Goal: Task Accomplishment & Management: Use online tool/utility

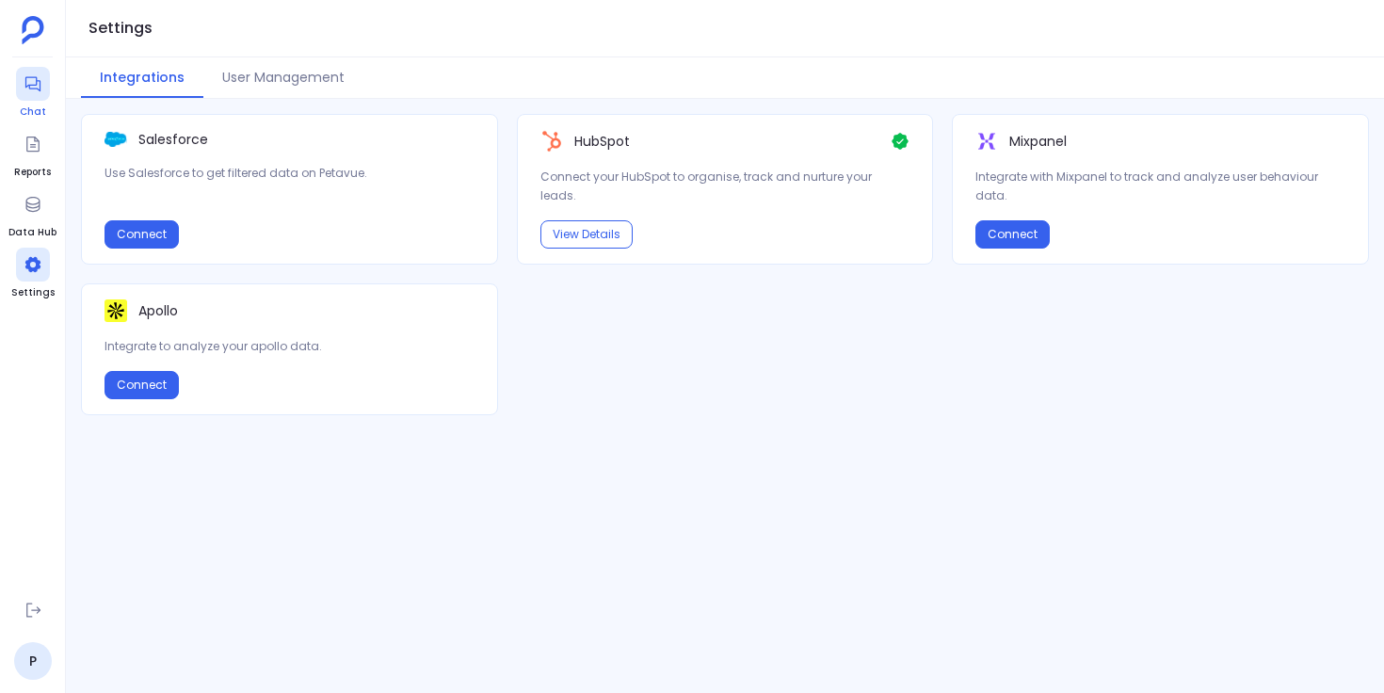
click at [30, 81] on icon at bounding box center [33, 83] width 19 height 19
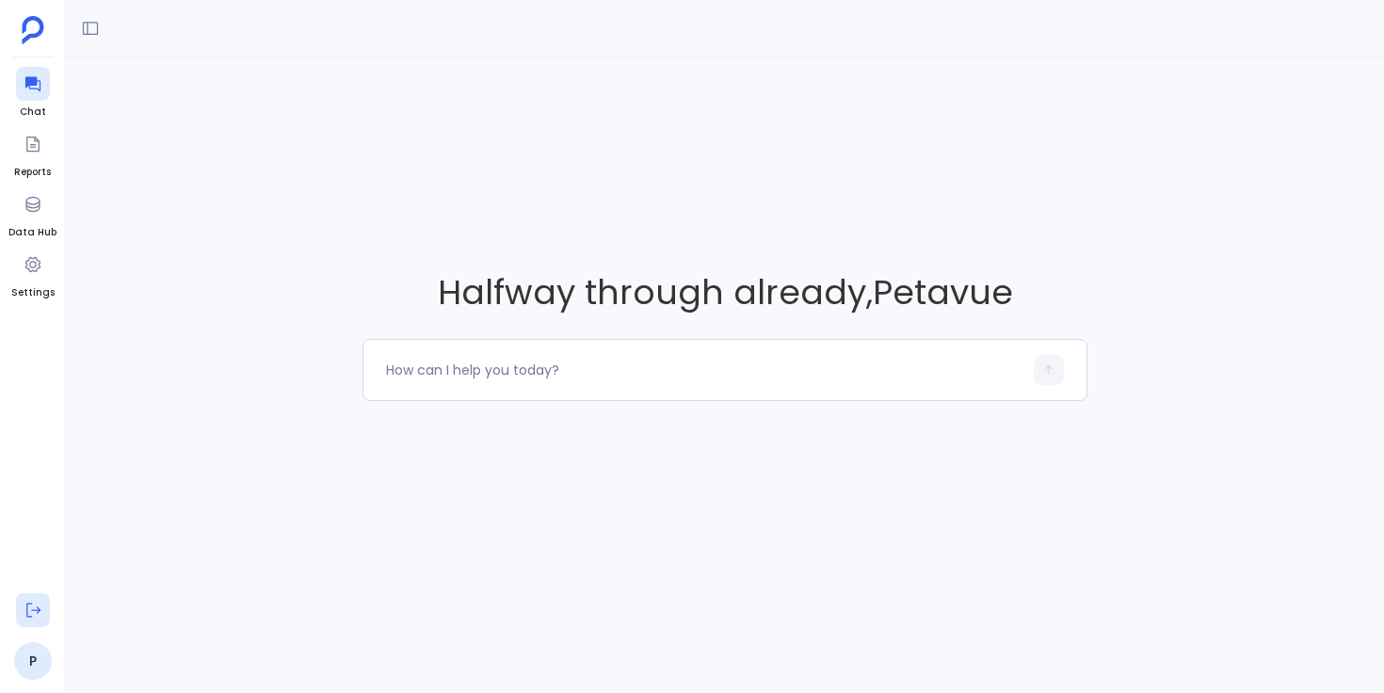
click at [20, 603] on button at bounding box center [33, 610] width 34 height 34
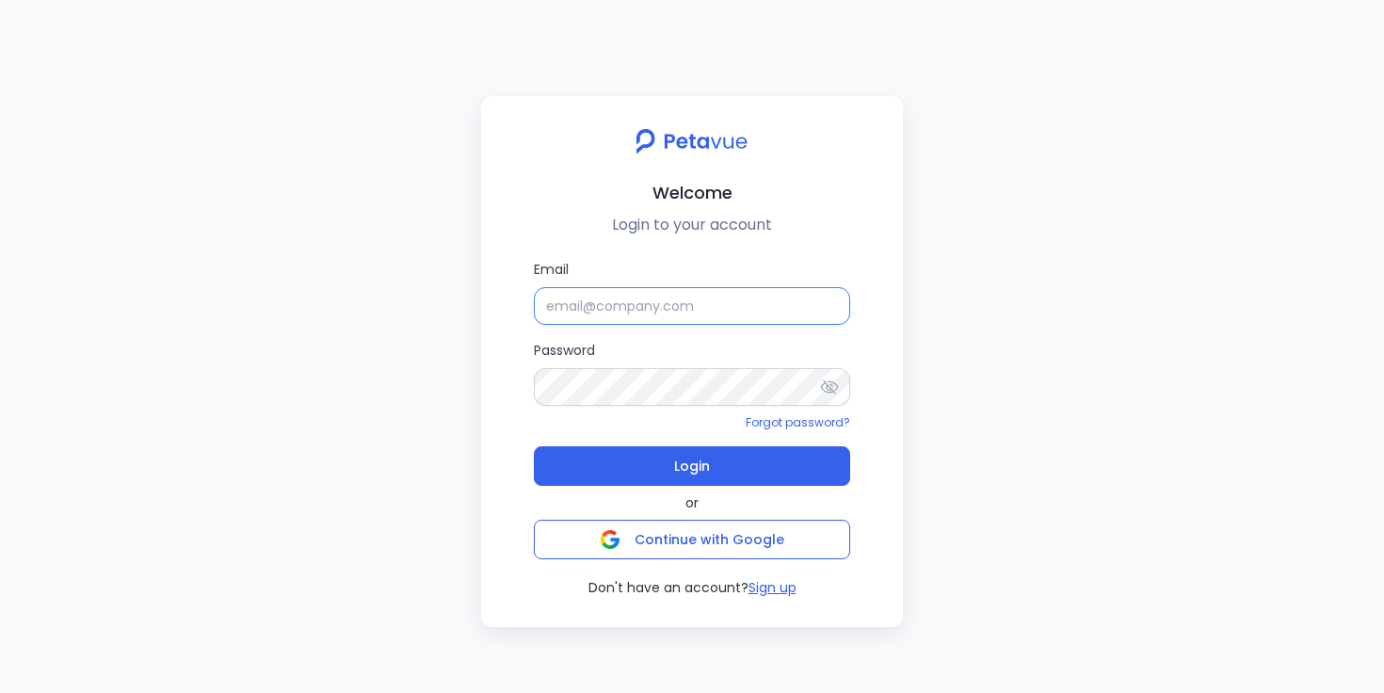
click at [640, 313] on input "Email" at bounding box center [692, 306] width 316 height 38
type input "support+snappykraken@petavue.com"
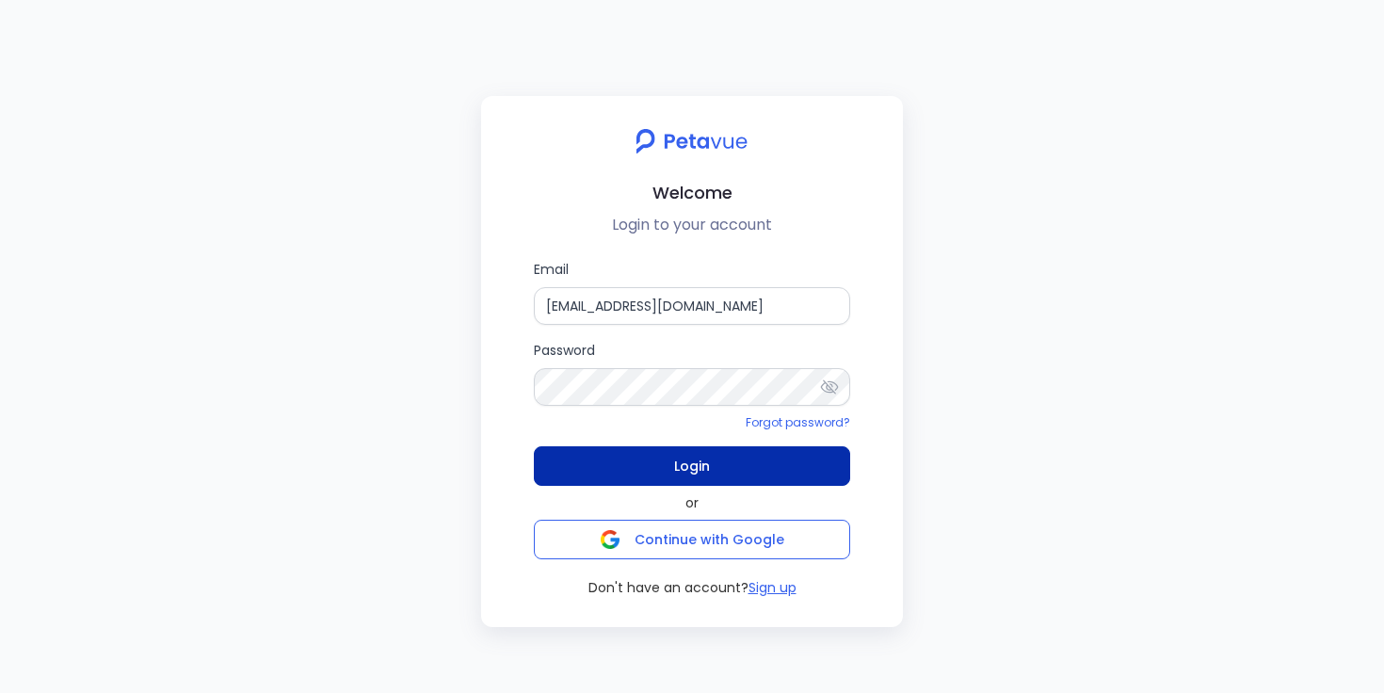
click at [684, 466] on span "Login" at bounding box center [692, 466] width 36 height 26
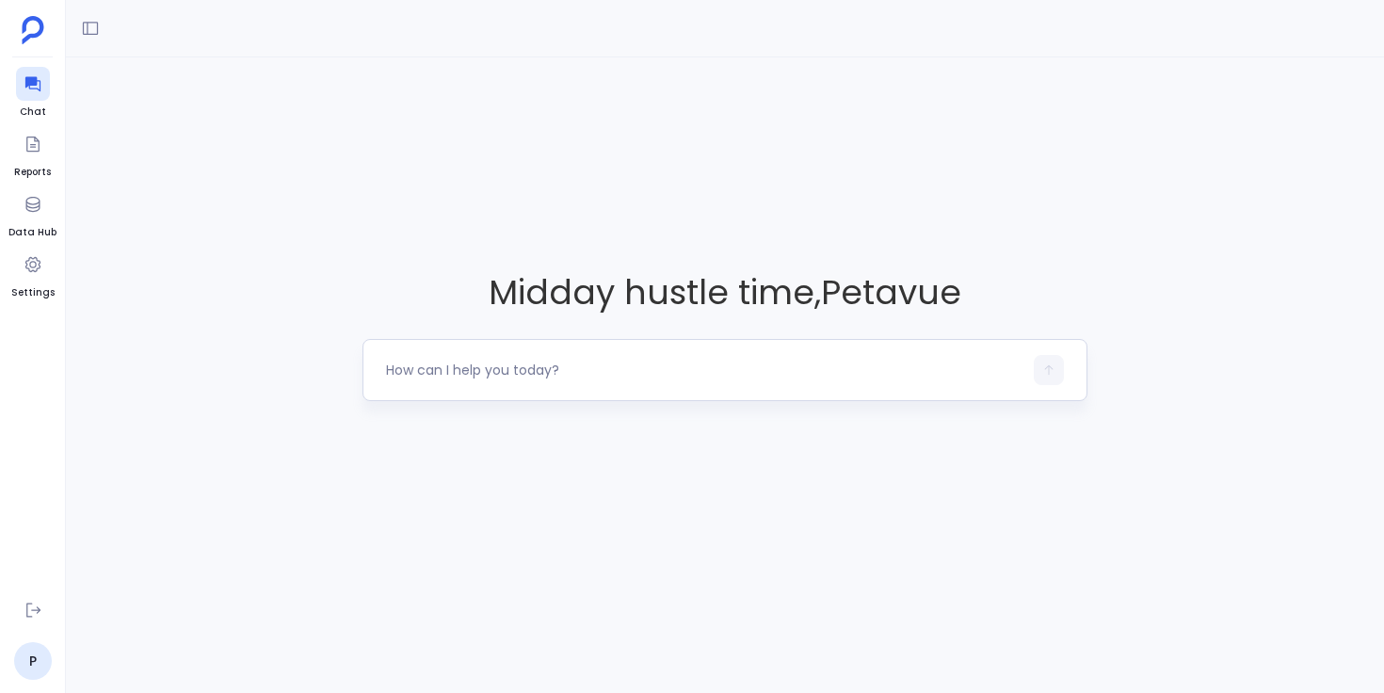
click at [573, 381] on div at bounding box center [704, 370] width 636 height 30
click at [589, 364] on textarea at bounding box center [704, 370] width 636 height 19
click at [486, 362] on textarea at bounding box center [704, 370] width 636 height 19
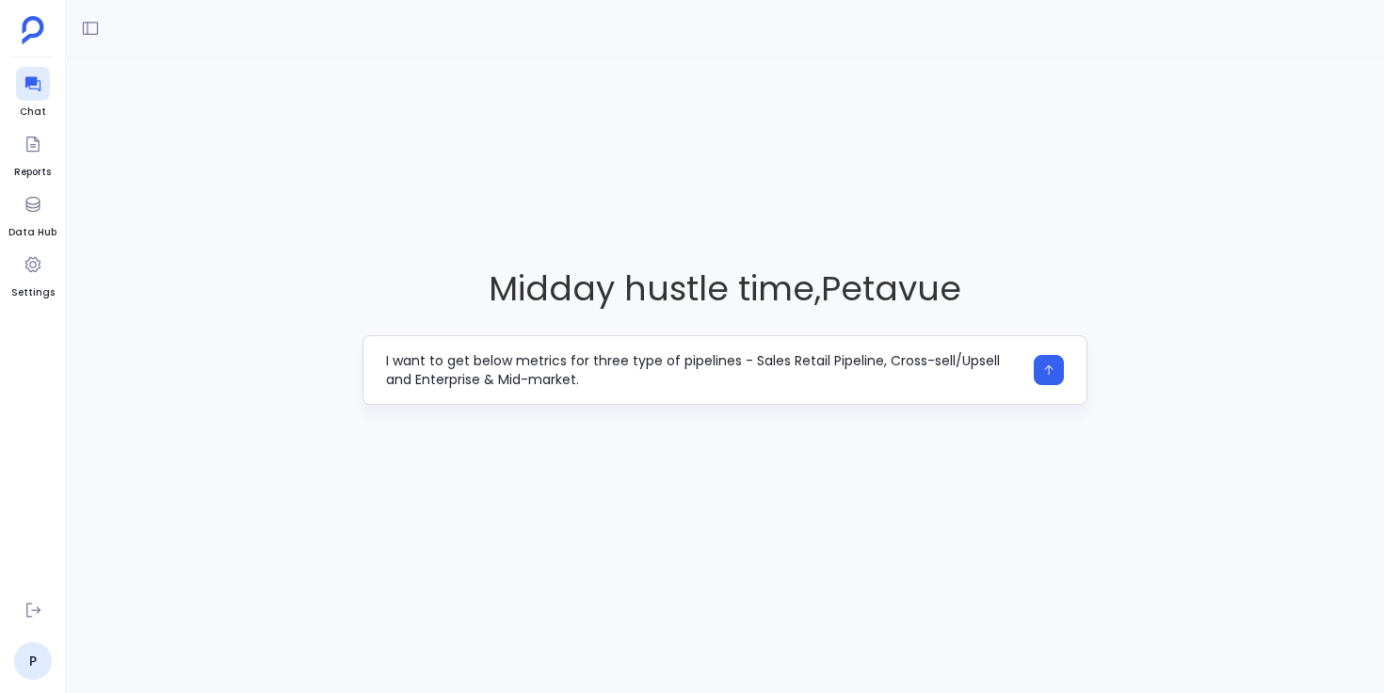
click at [577, 360] on textarea "I want to get below metrics for three type of pipelines - Sales Retail Pipeline…" at bounding box center [704, 370] width 636 height 38
click at [692, 378] on textarea "I want to obtain the metrics for each of the three types of pipelines: Sales Re…" at bounding box center [704, 370] width 636 height 38
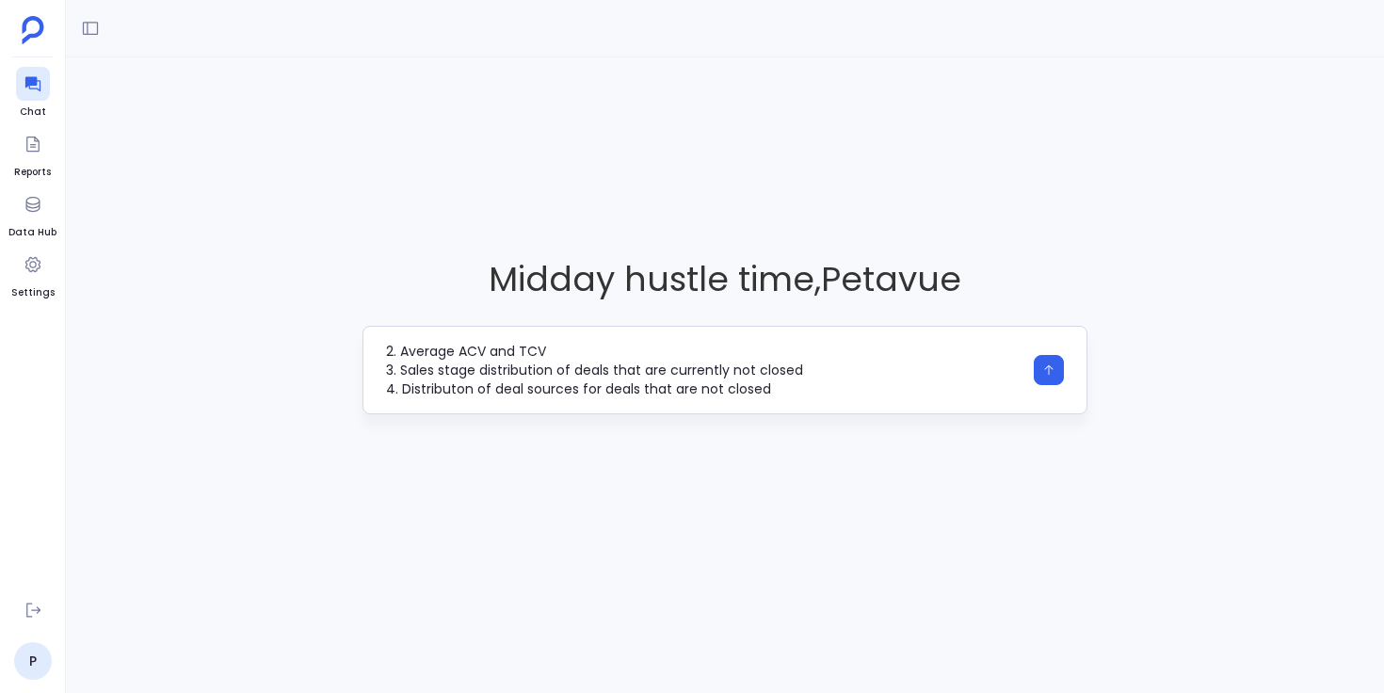
scroll to position [94, 0]
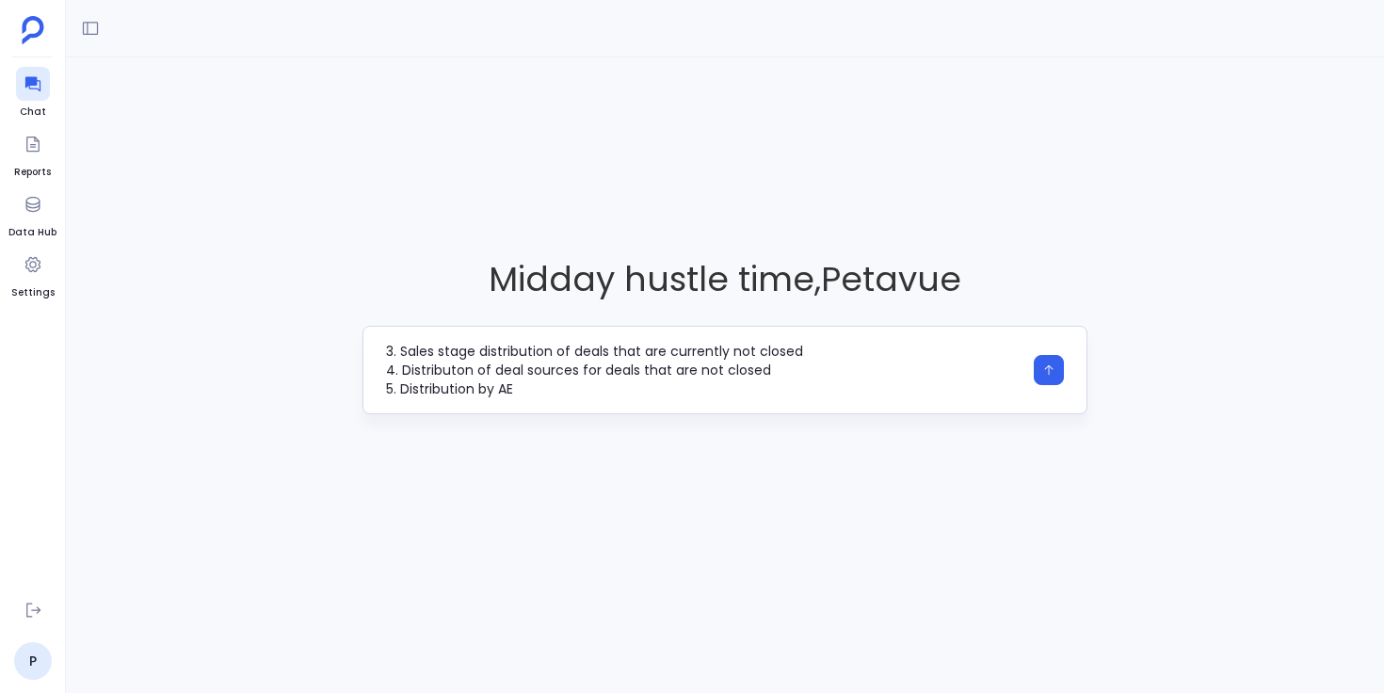
click at [456, 371] on textarea "I want to obtain the metrics for each of the three types of pipelines: Sales Re…" at bounding box center [704, 370] width 636 height 56
click at [539, 394] on textarea "I want to obtain the metrics for each of the three types of pipelines: Sales Re…" at bounding box center [704, 370] width 636 height 56
type textarea "I want to obtain the metrics for each of the three types of pipelines: Sales Re…"
click at [630, 369] on textarea "I want to obtain the metrics for each of the three types of pipelines: Sales Re…" at bounding box center [704, 370] width 636 height 56
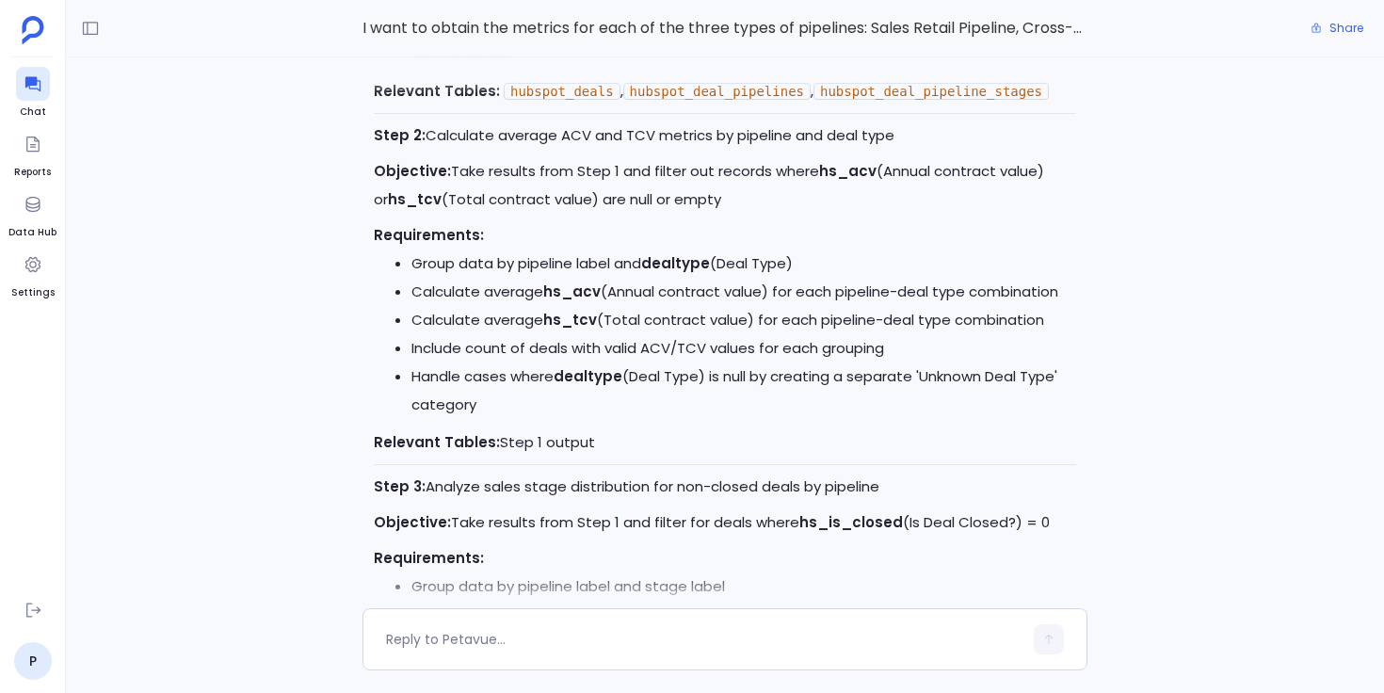
scroll to position [-2205, 0]
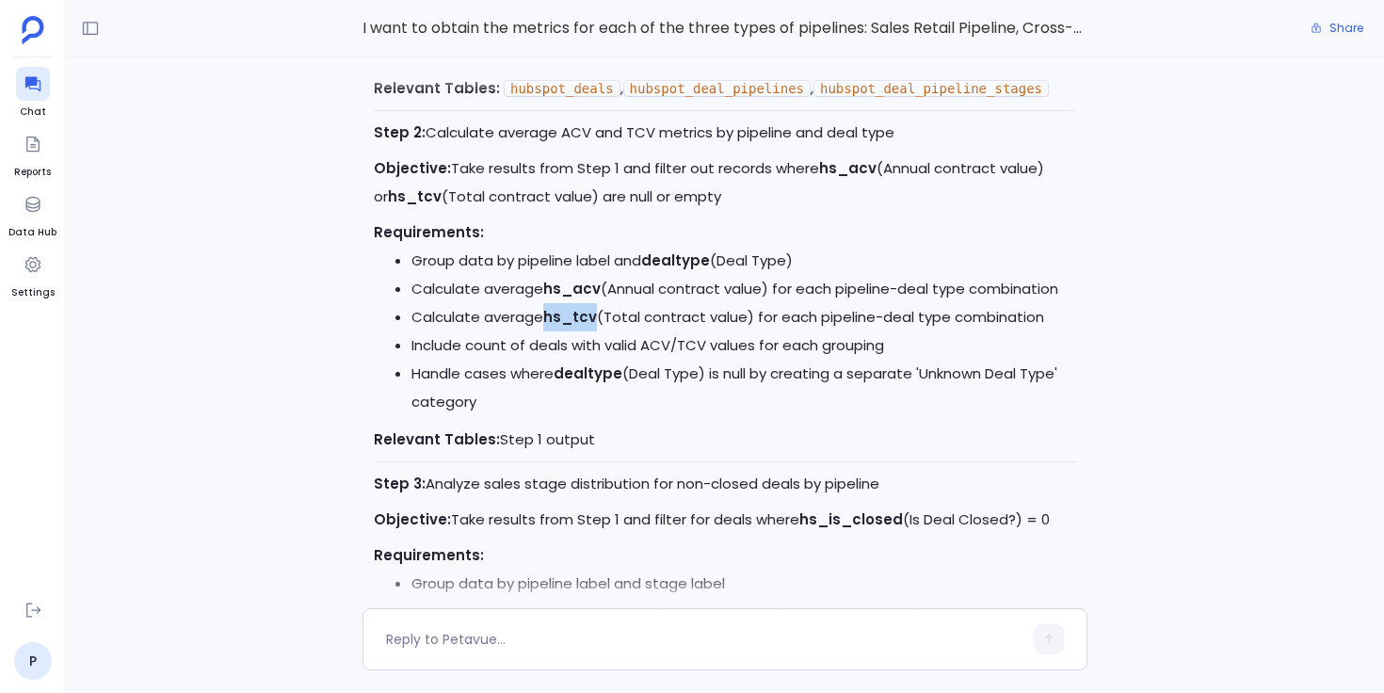
drag, startPoint x: 548, startPoint y: 320, endPoint x: 595, endPoint y: 321, distance: 47.1
click at [595, 321] on strong "hs_tcv" at bounding box center [570, 317] width 54 height 20
drag, startPoint x: 607, startPoint y: 348, endPoint x: 681, endPoint y: 349, distance: 73.4
click at [680, 348] on li "Include count of deals with valid ACV/TCV values for each grouping" at bounding box center [743, 345] width 665 height 28
click at [681, 349] on li "Include count of deals with valid ACV/TCV values for each grouping" at bounding box center [743, 345] width 665 height 28
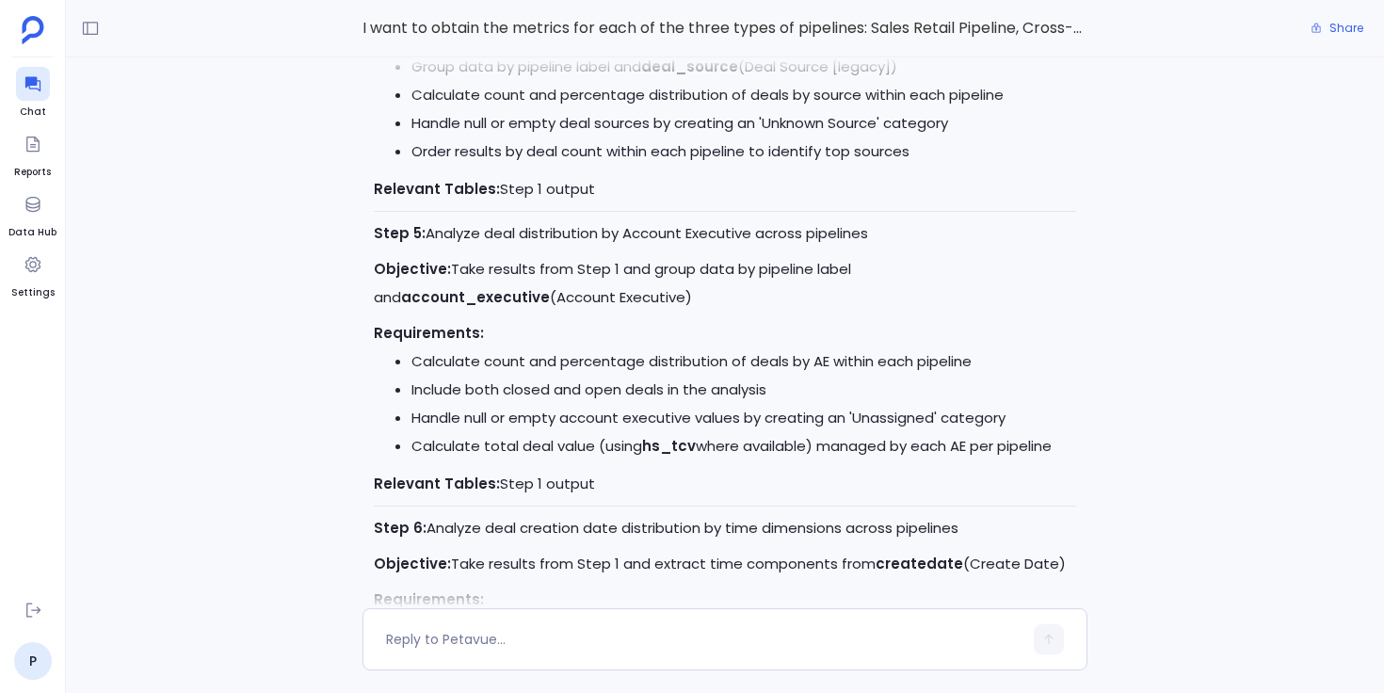
scroll to position [-1411, 0]
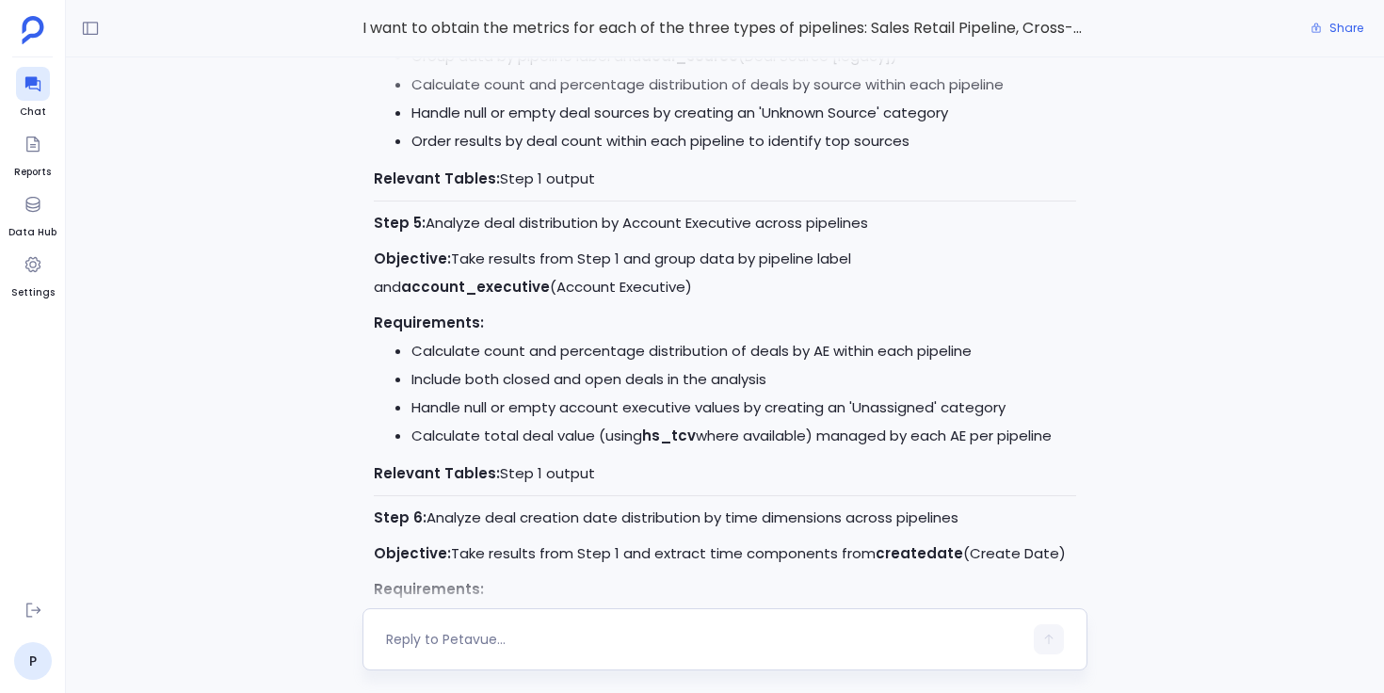
click at [501, 628] on div at bounding box center [704, 639] width 636 height 30
click at [494, 633] on textarea at bounding box center [704, 639] width 636 height 19
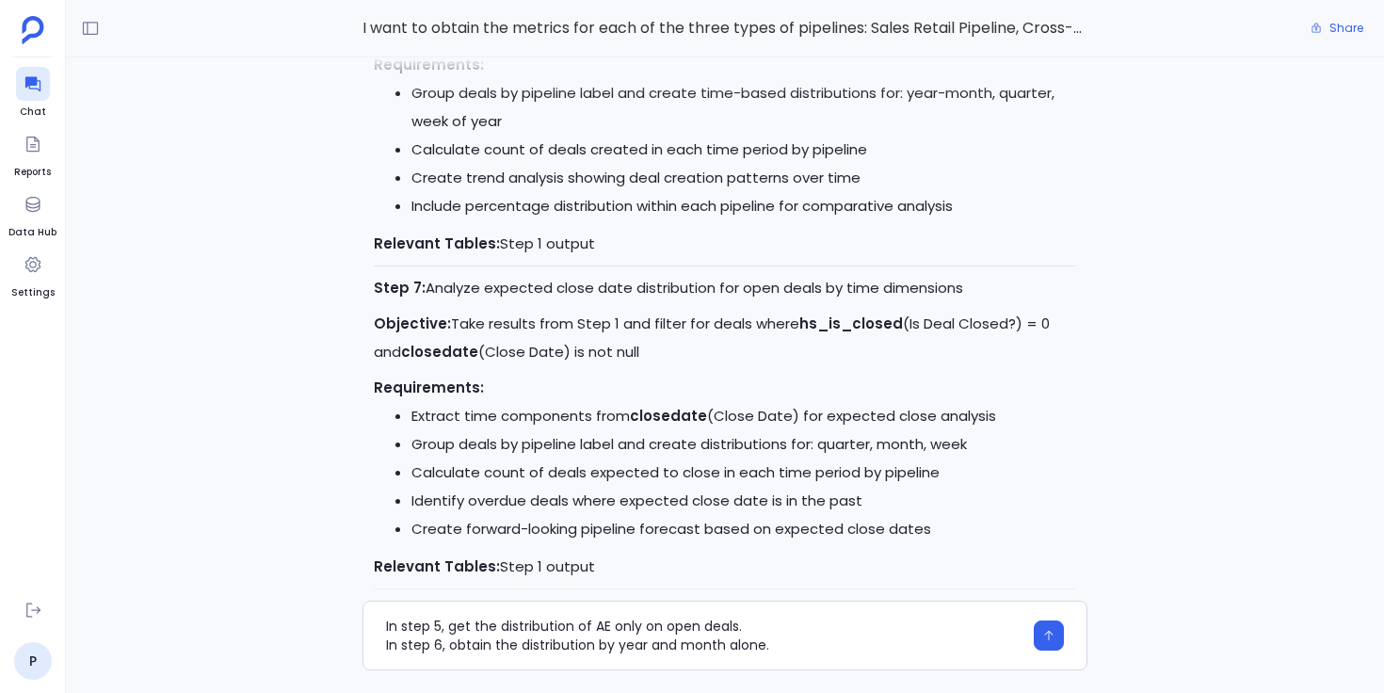
scroll to position [-872, 0]
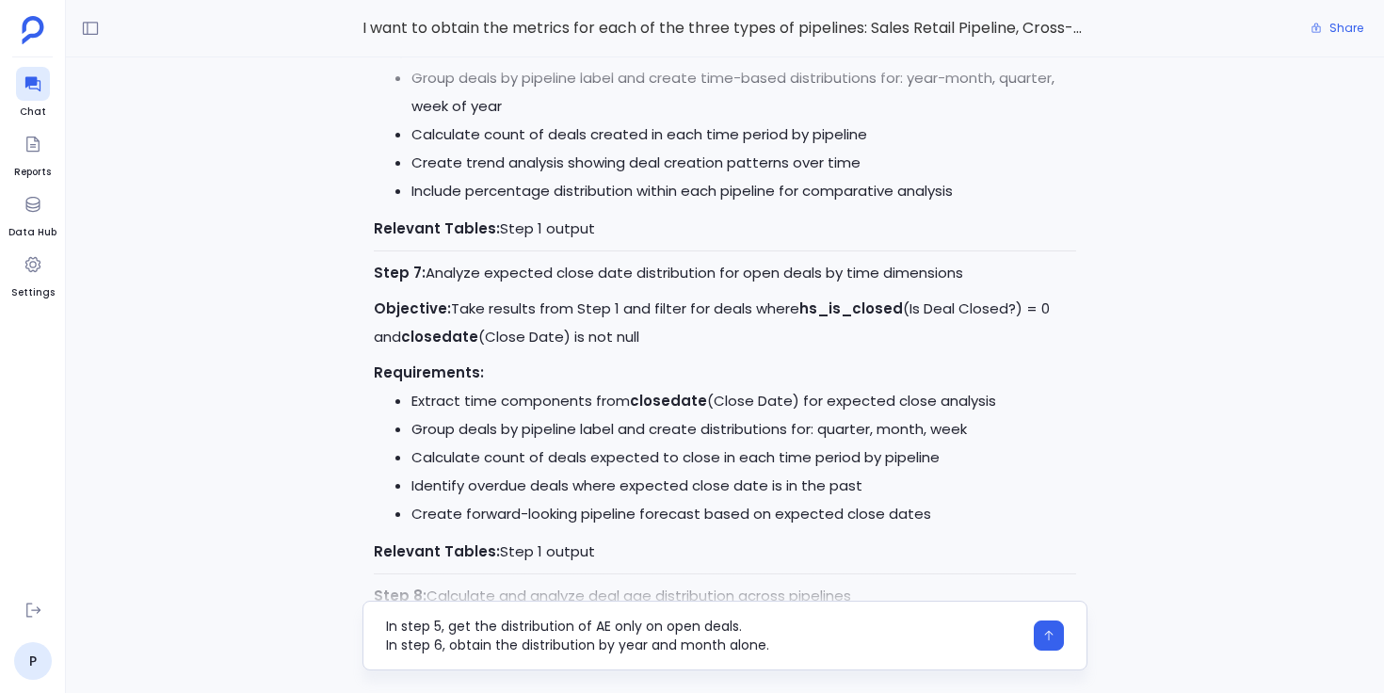
click at [439, 644] on textarea "In step 5, get the distribution of AE only on open deals. In step 6, obtain the…" at bounding box center [704, 636] width 636 height 38
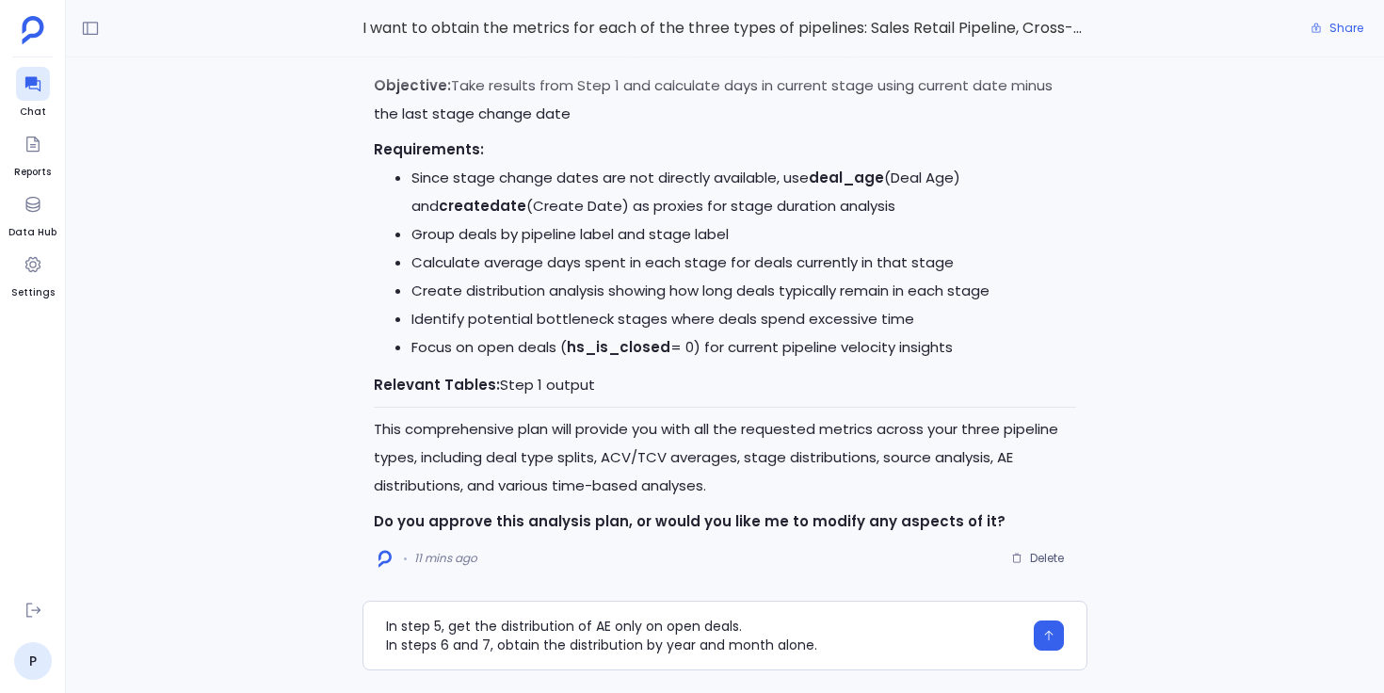
scroll to position [0, 0]
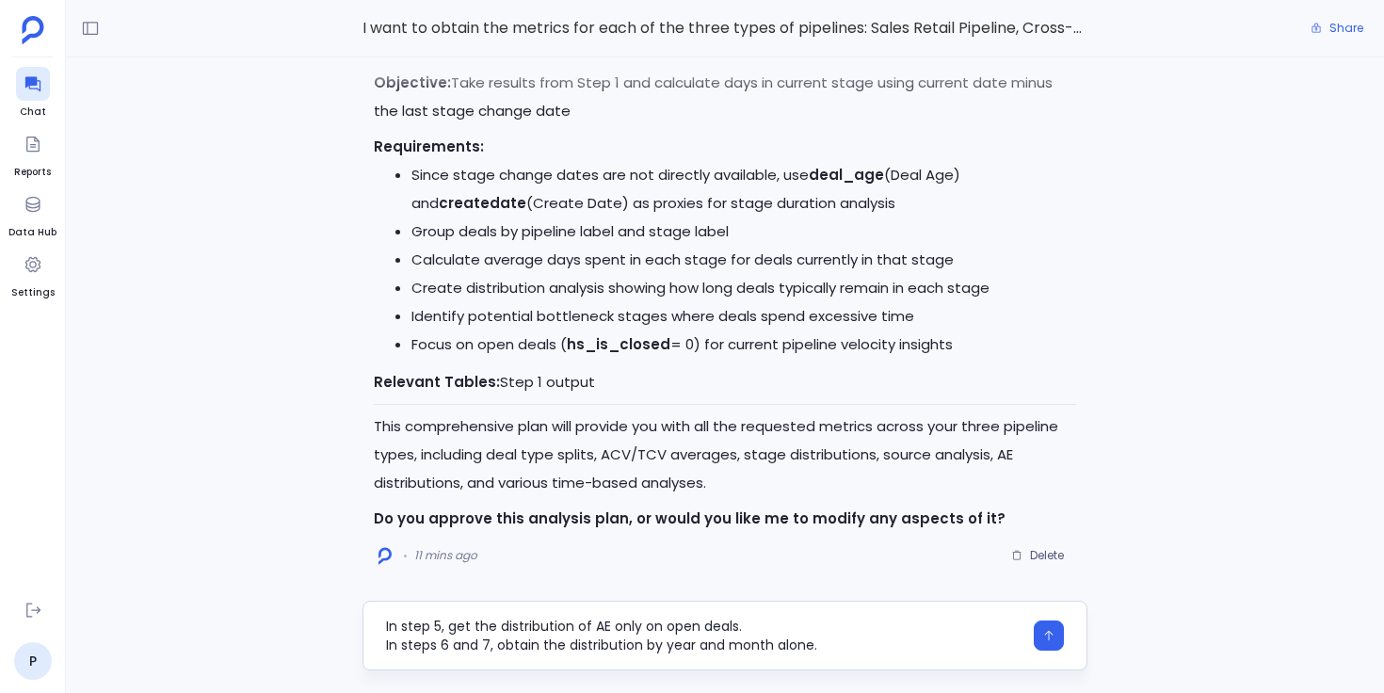
click at [386, 625] on textarea "In step 5, get the distribution of AE only on open deals. In steps 6 and 7, obt…" at bounding box center [704, 636] width 636 height 38
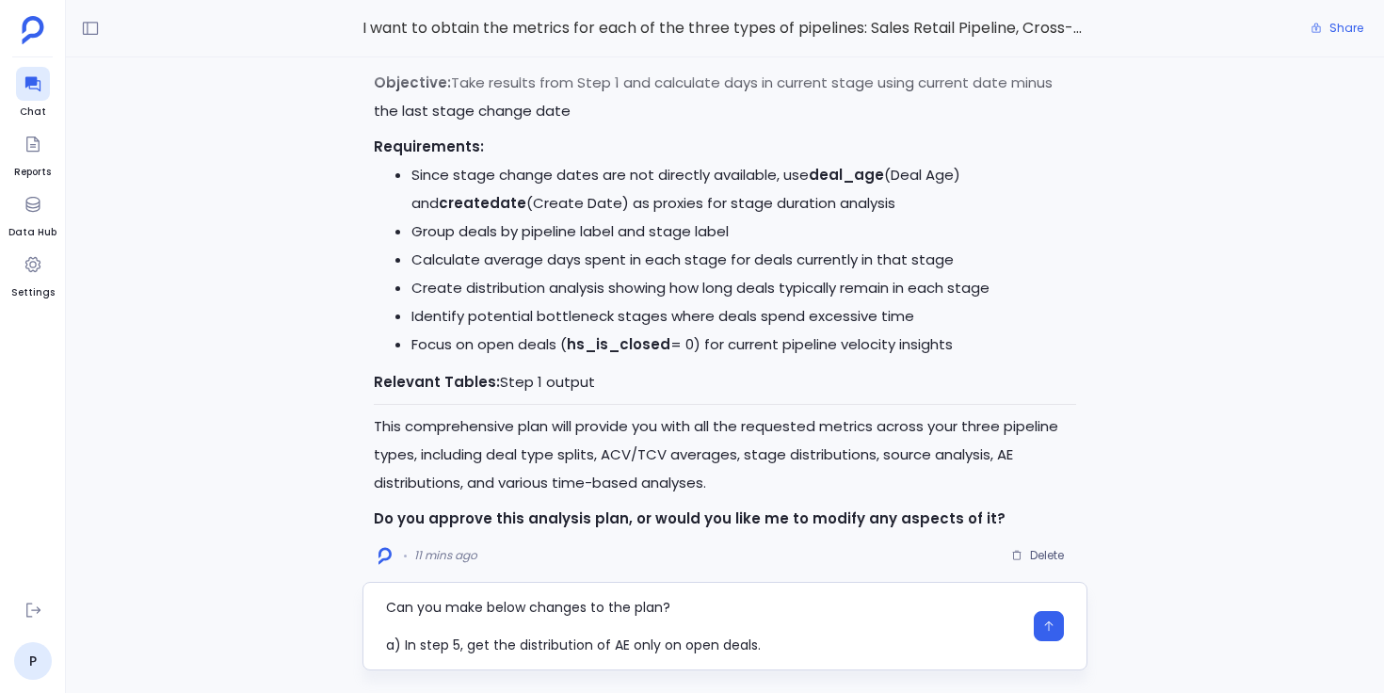
scroll to position [19, 0]
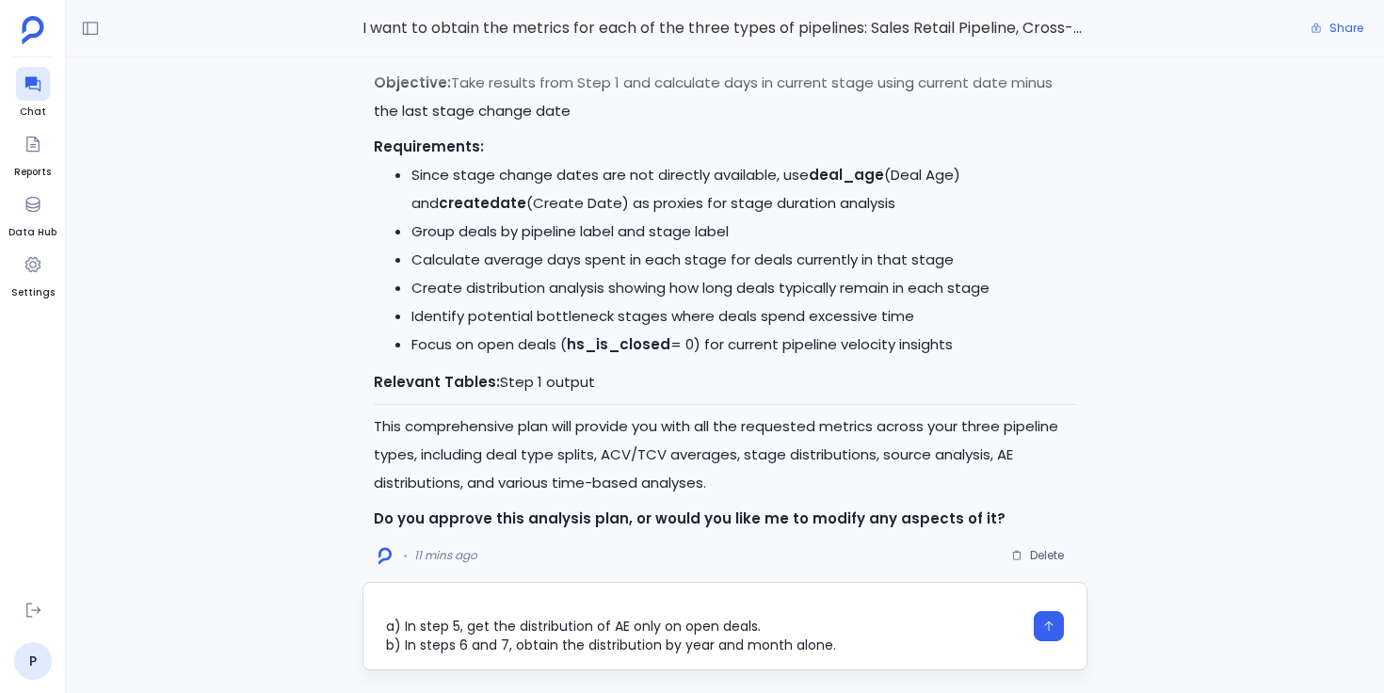
type textarea "Can you make below changes to the plan? a) In step 5, get the distribution of A…"
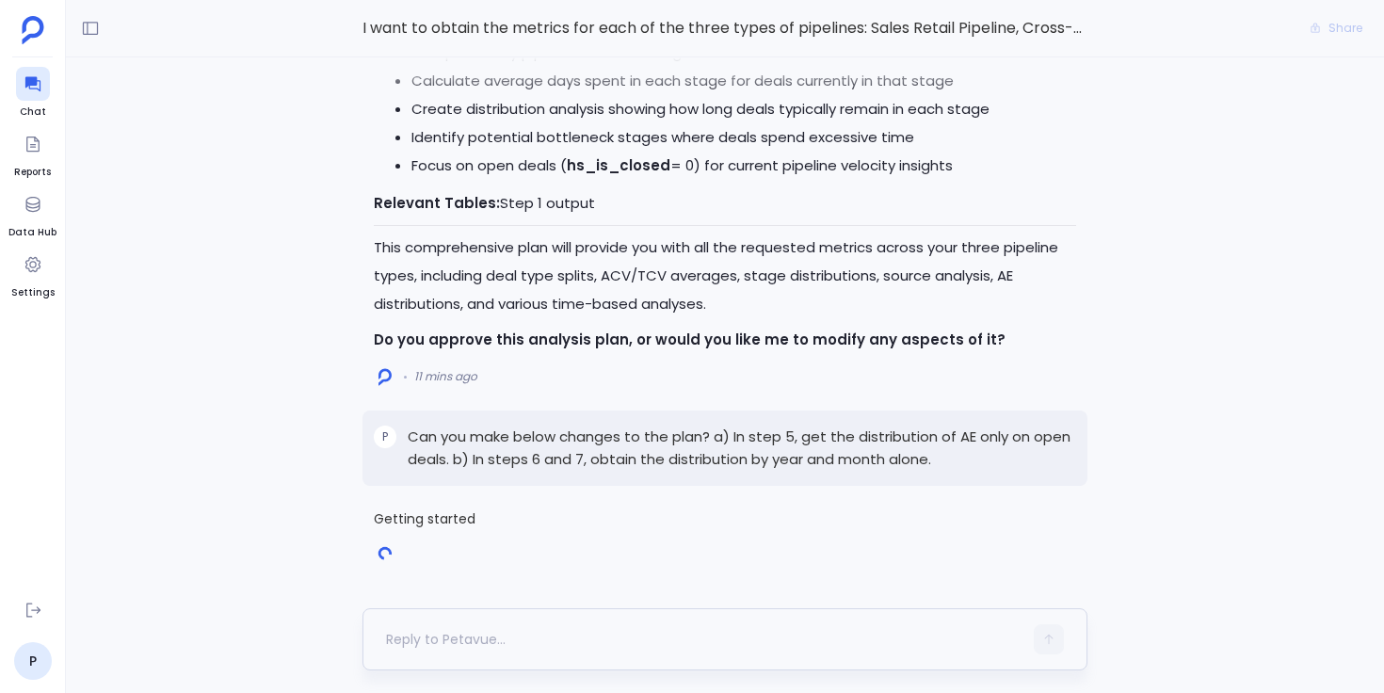
scroll to position [0, 0]
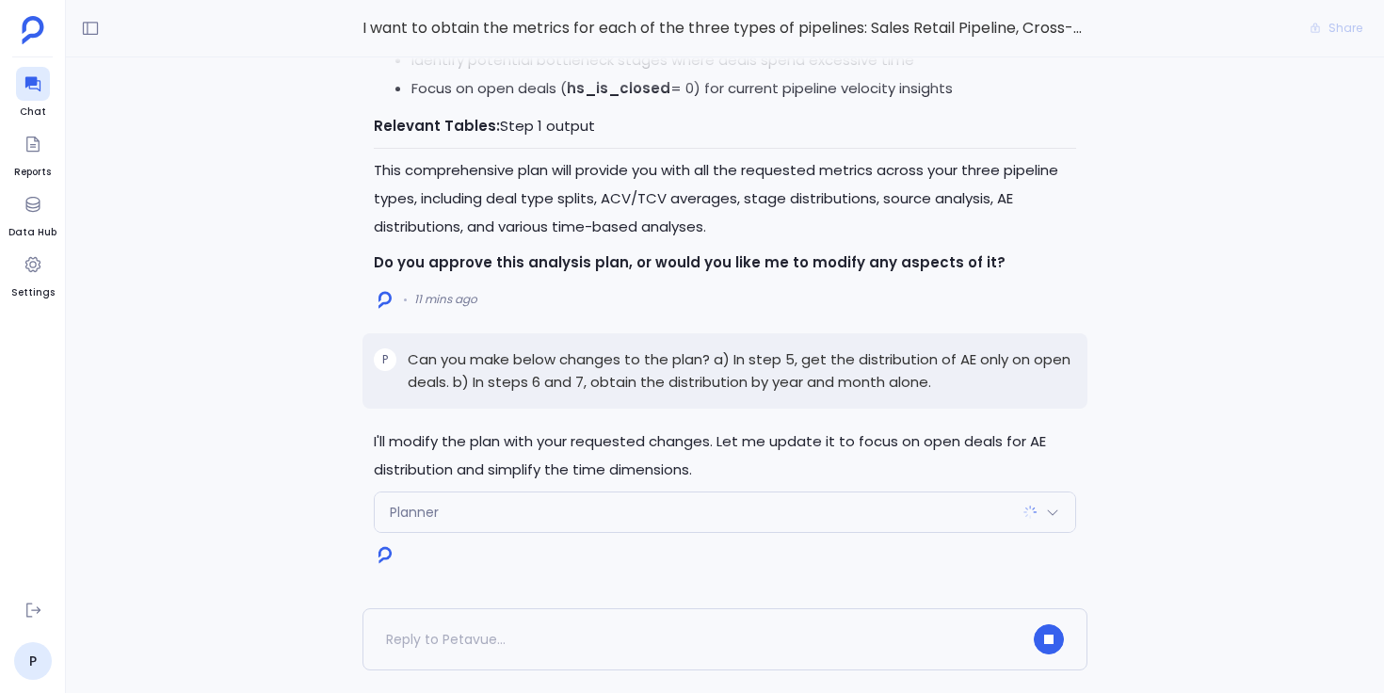
click at [461, 518] on div "Planner" at bounding box center [725, 512] width 700 height 40
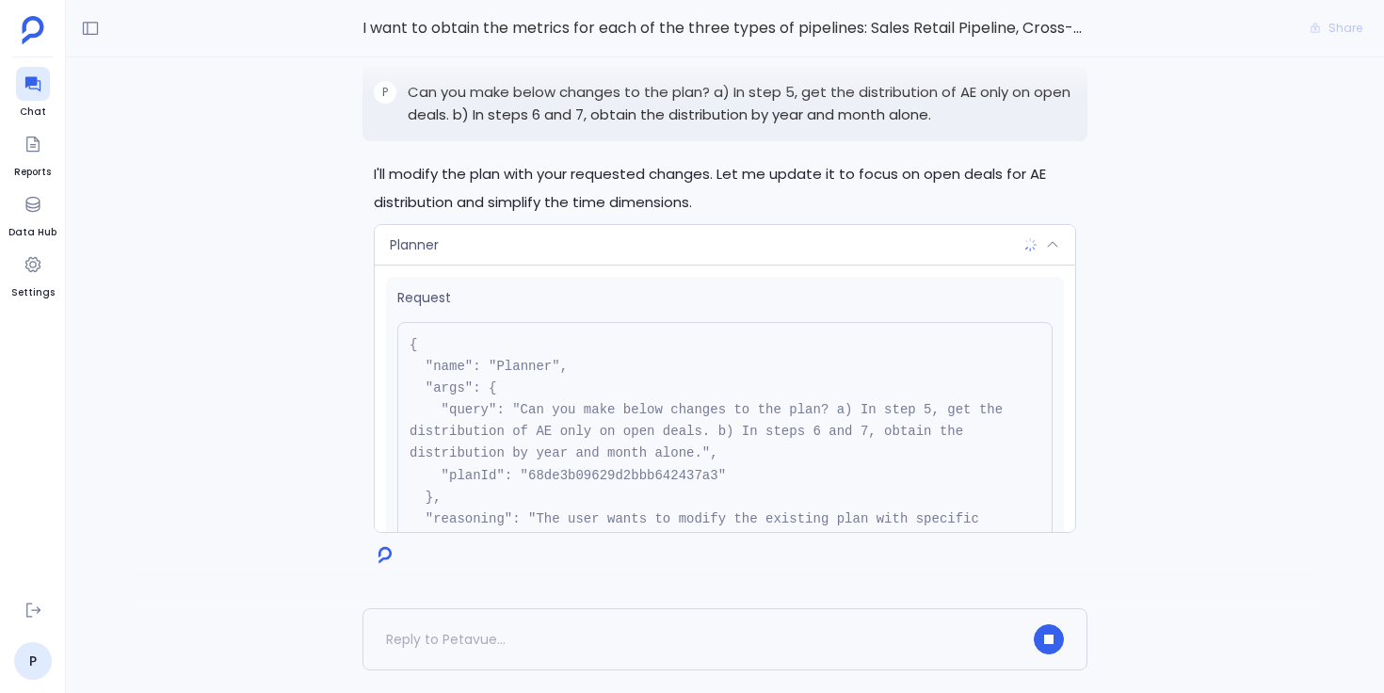
click at [622, 244] on div "Planner" at bounding box center [725, 245] width 700 height 40
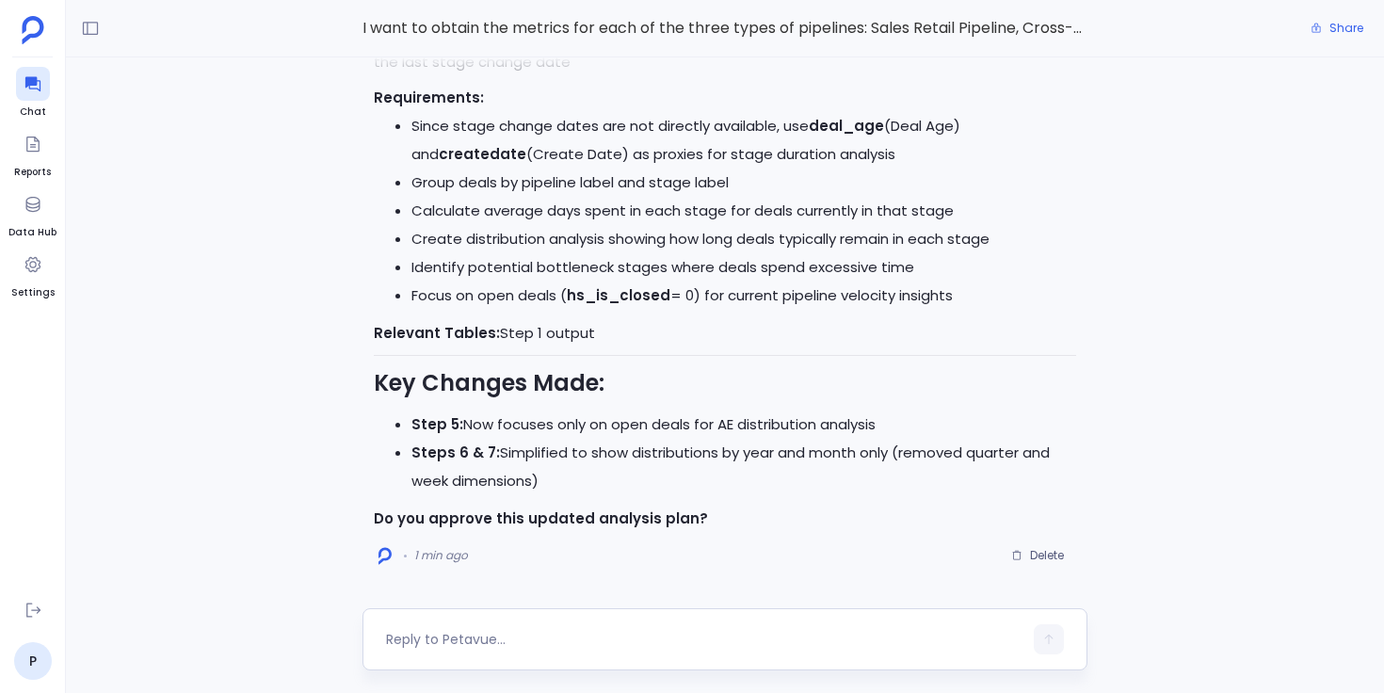
click at [546, 641] on textarea at bounding box center [704, 639] width 636 height 19
type textarea "Approved"
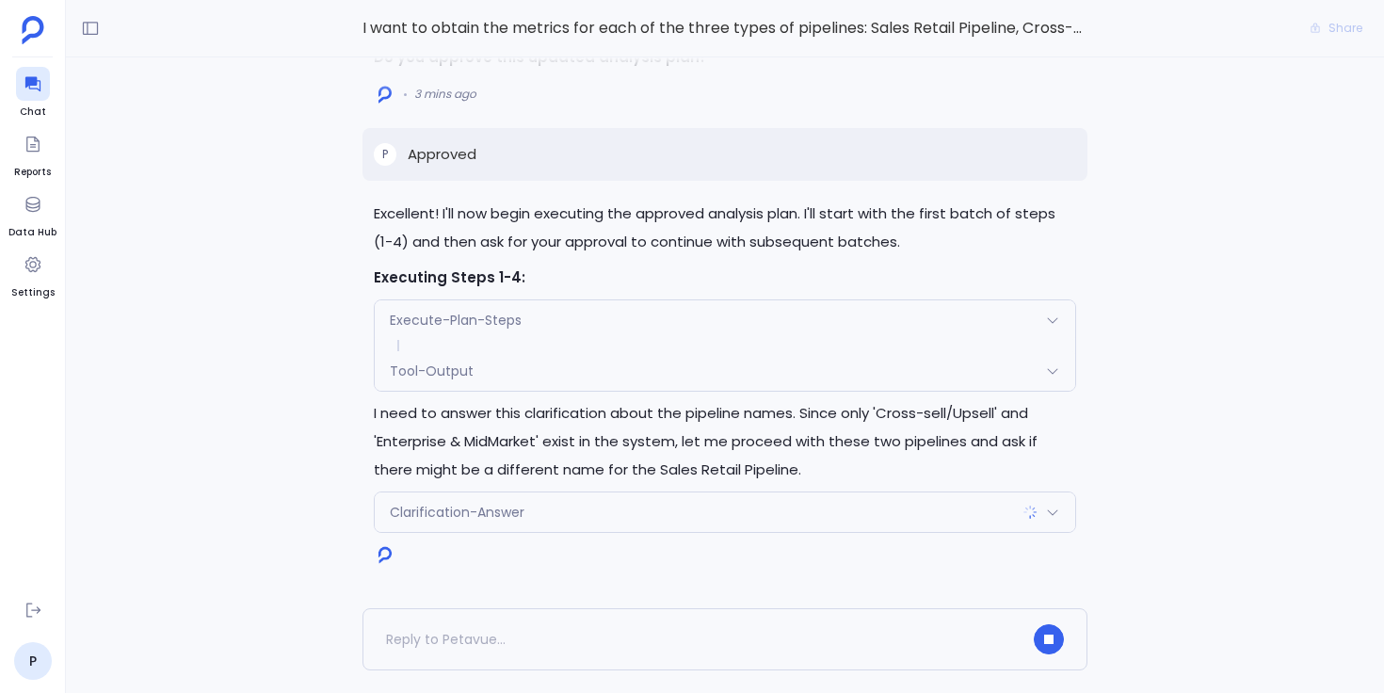
click at [712, 376] on div "Tool-Output" at bounding box center [725, 371] width 700 height 40
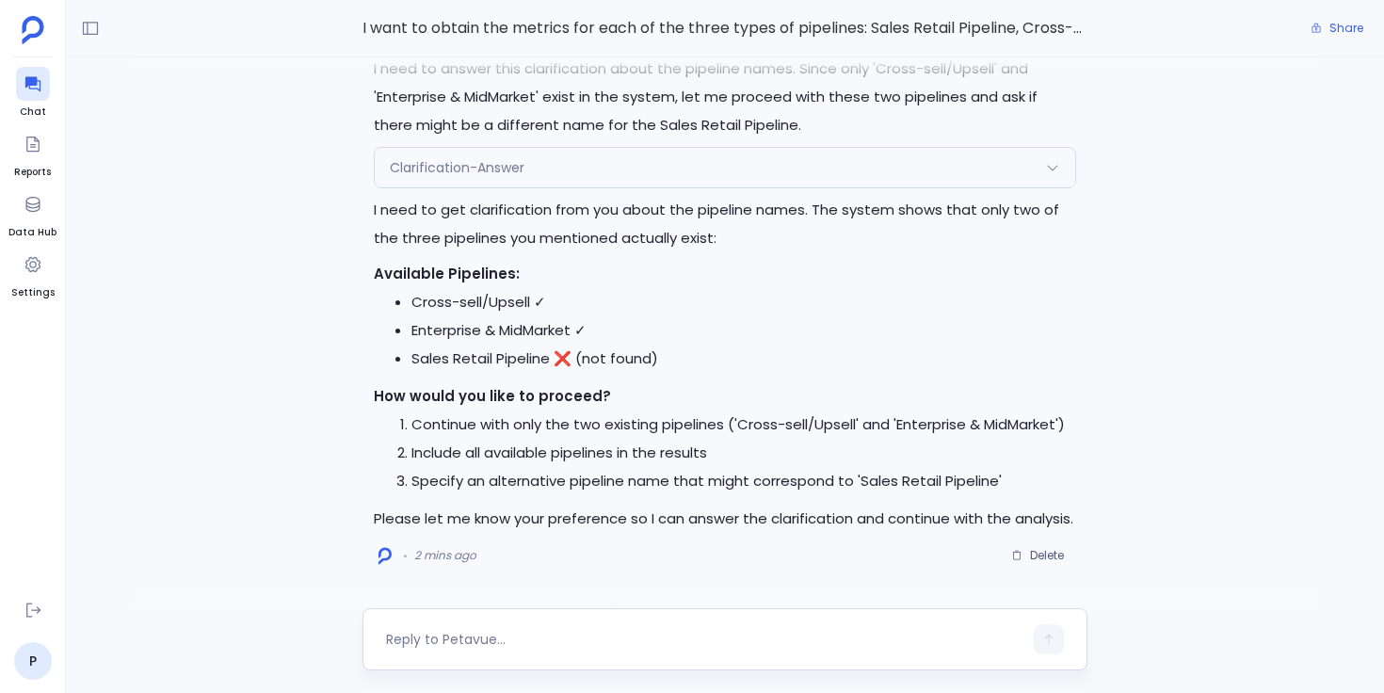
click at [449, 636] on textarea at bounding box center [704, 639] width 636 height 19
type textarea "can you get unique deal pipeline values?"
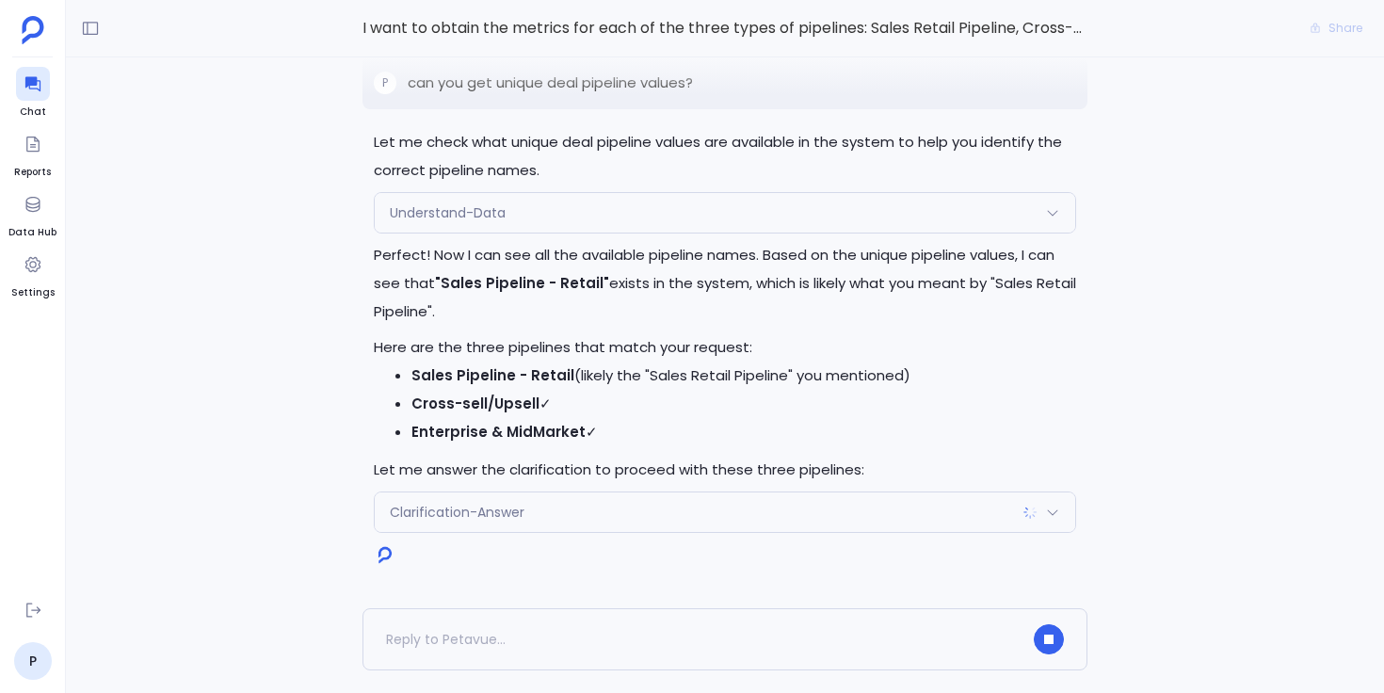
click at [451, 521] on span "Clarification-Answer" at bounding box center [457, 512] width 135 height 19
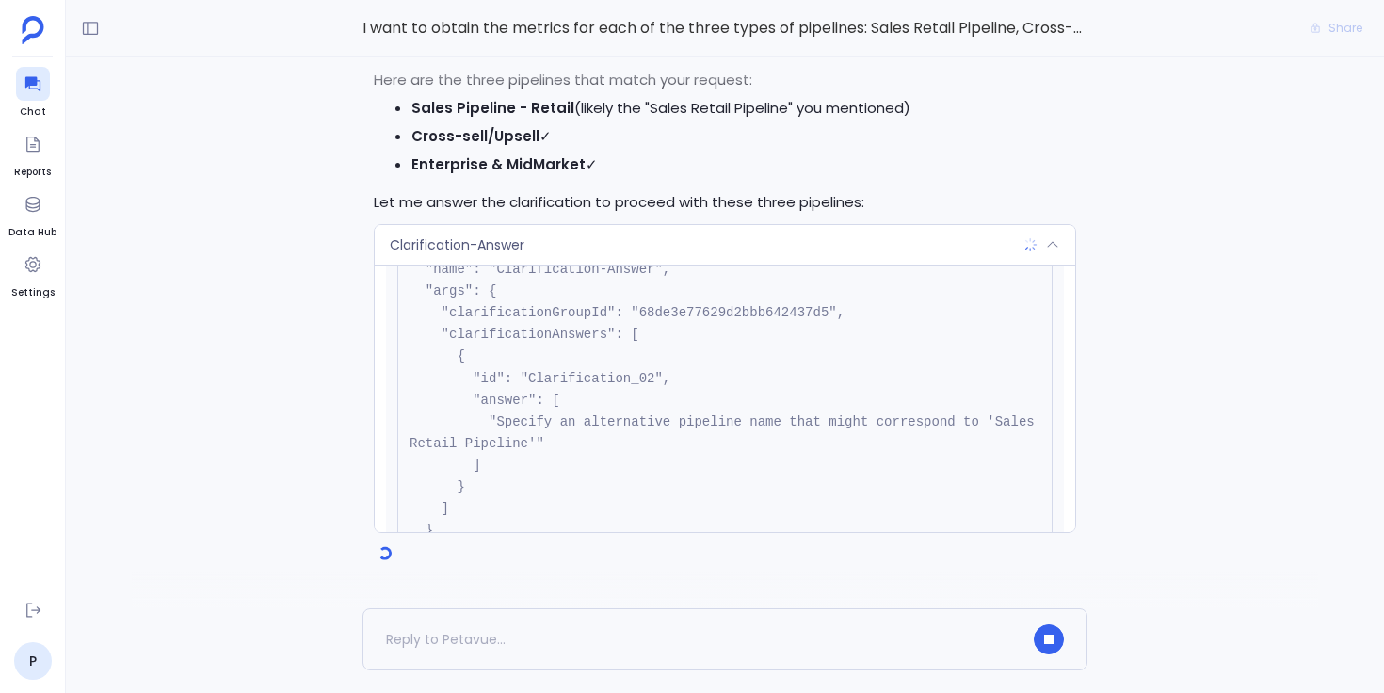
scroll to position [99, 0]
click at [569, 247] on div "Clarification-Answer" at bounding box center [725, 245] width 700 height 40
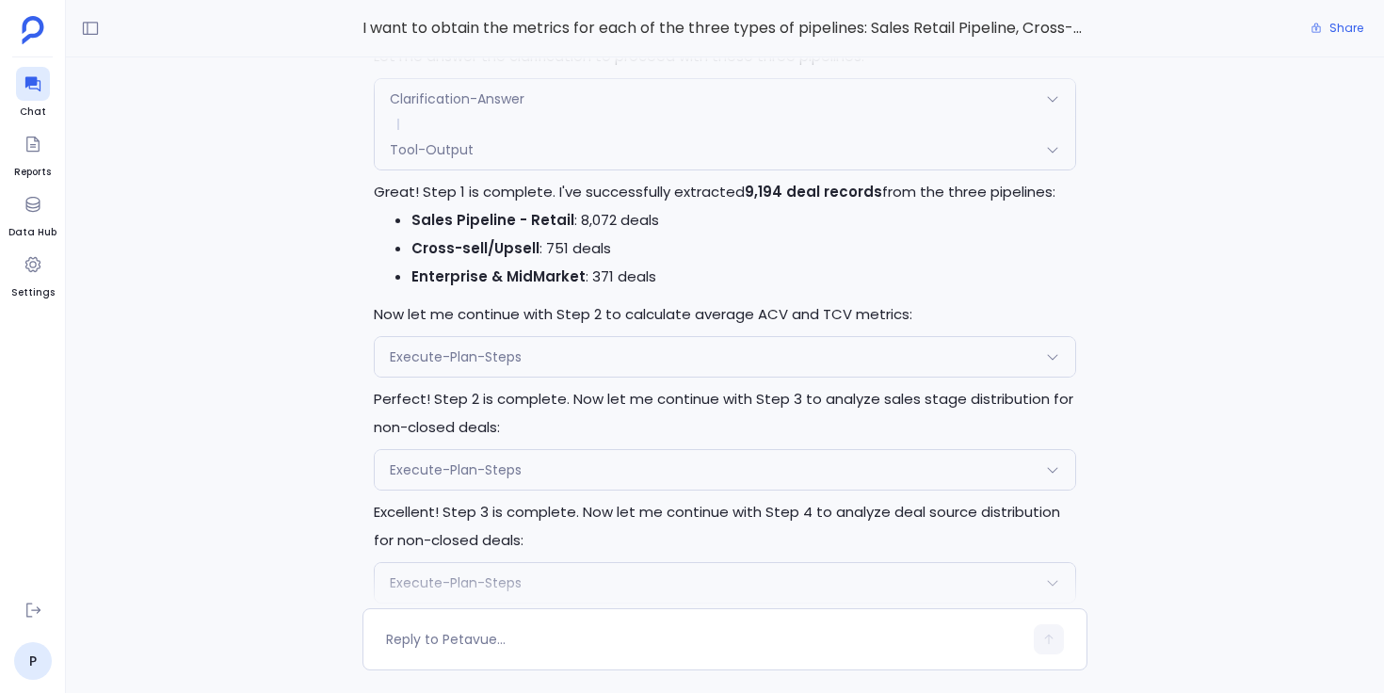
scroll to position [-931, 0]
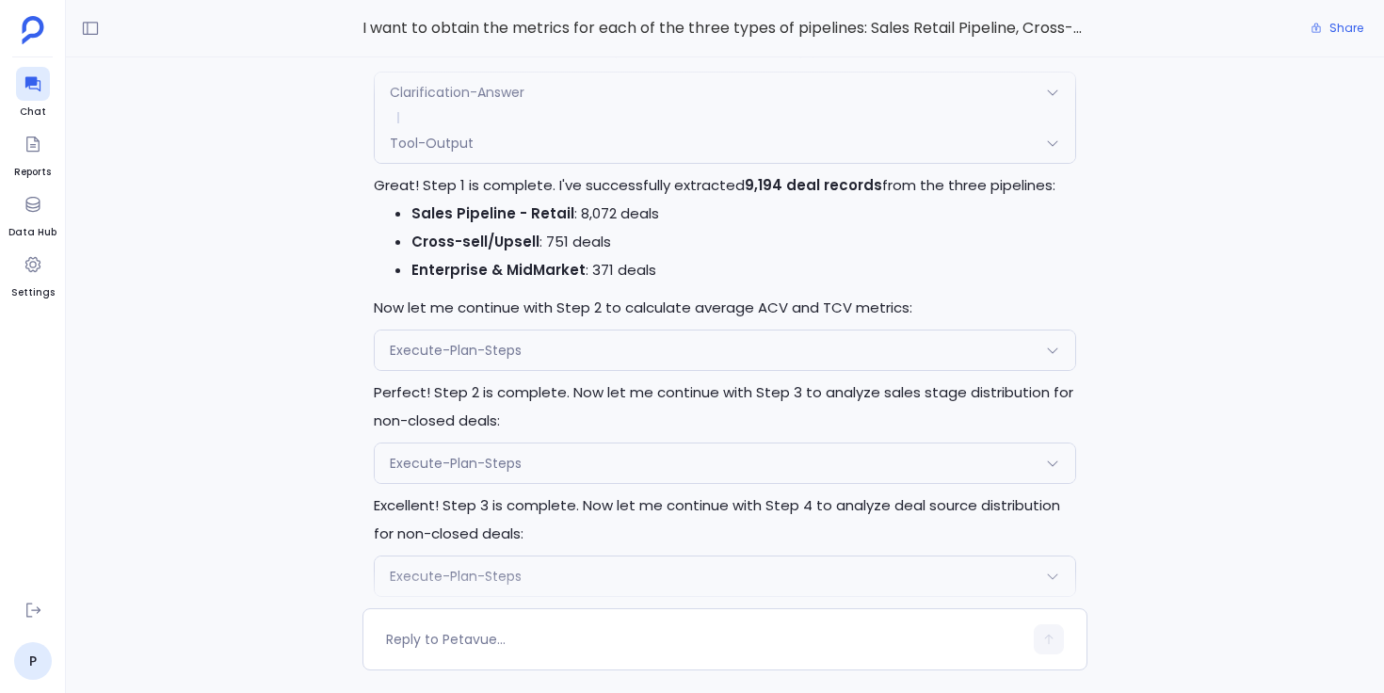
click at [552, 356] on div "Execute-Plan-Steps" at bounding box center [725, 350] width 700 height 40
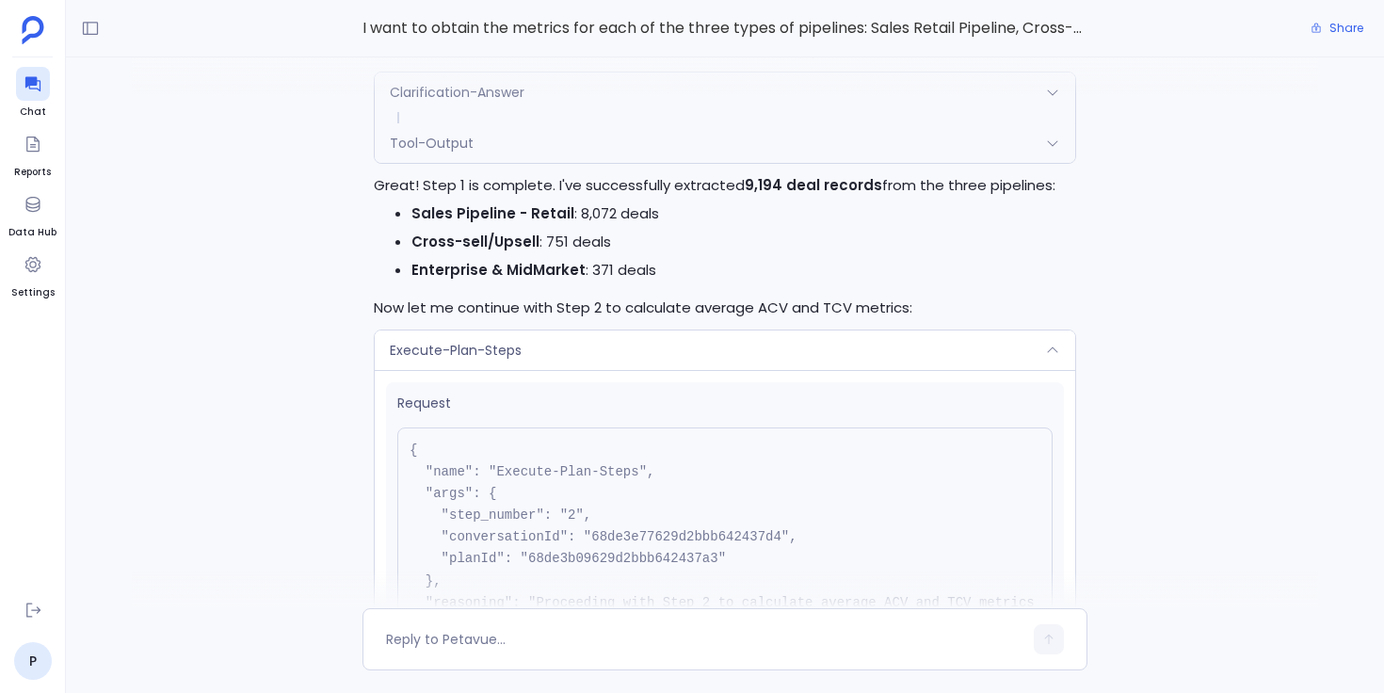
click at [552, 357] on div "Execute-Plan-Steps" at bounding box center [725, 350] width 700 height 40
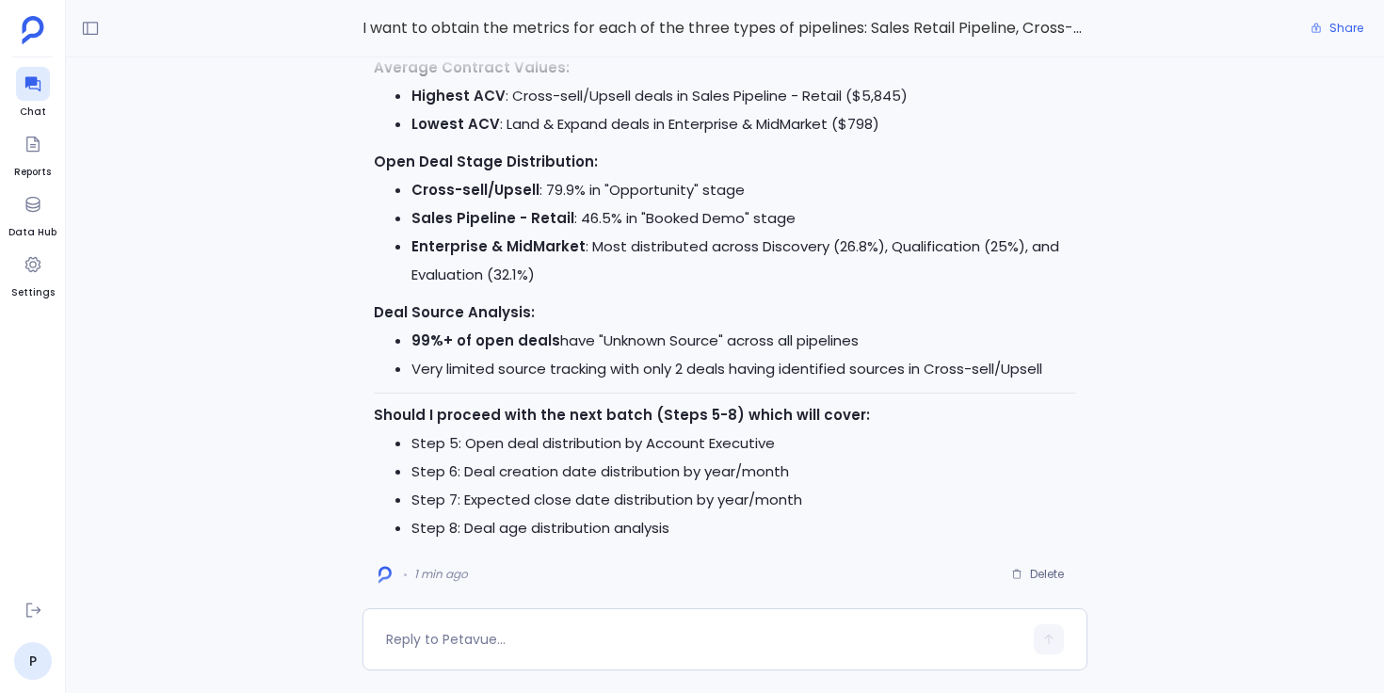
scroll to position [-16, 0]
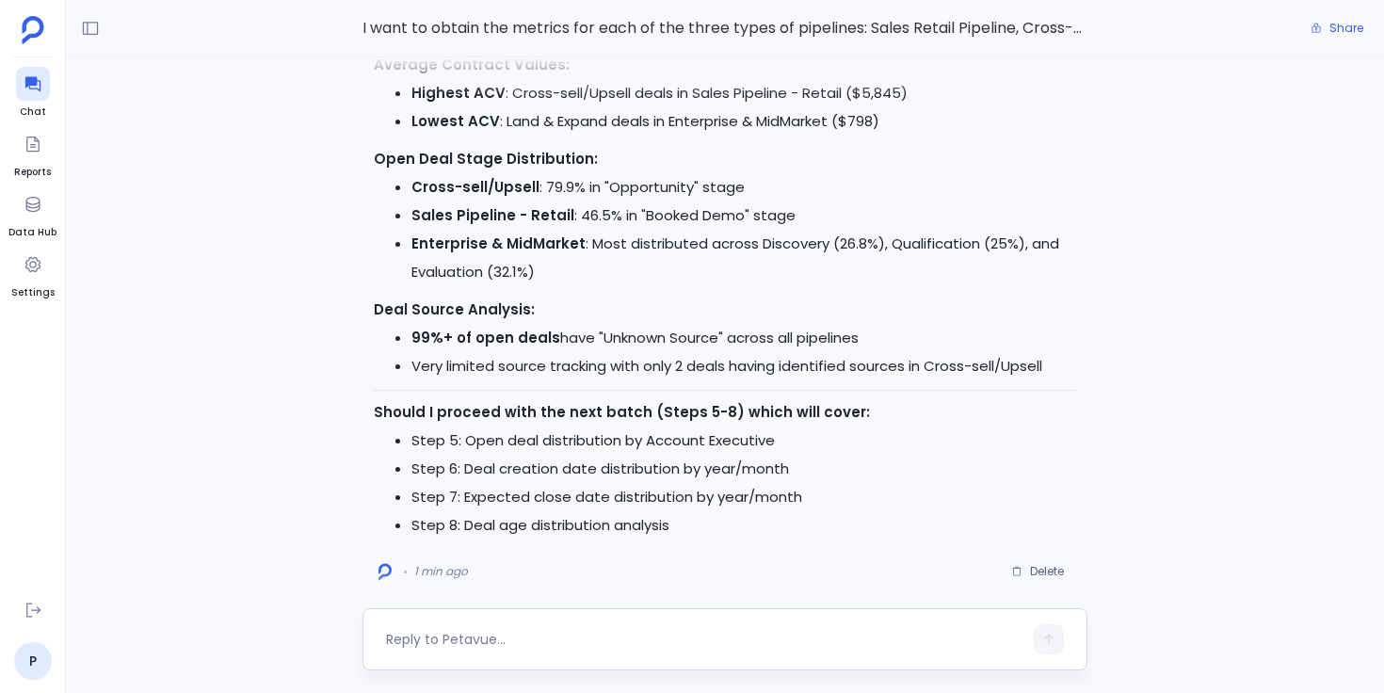
click at [518, 643] on textarea at bounding box center [704, 639] width 636 height 19
type textarea "proceed"
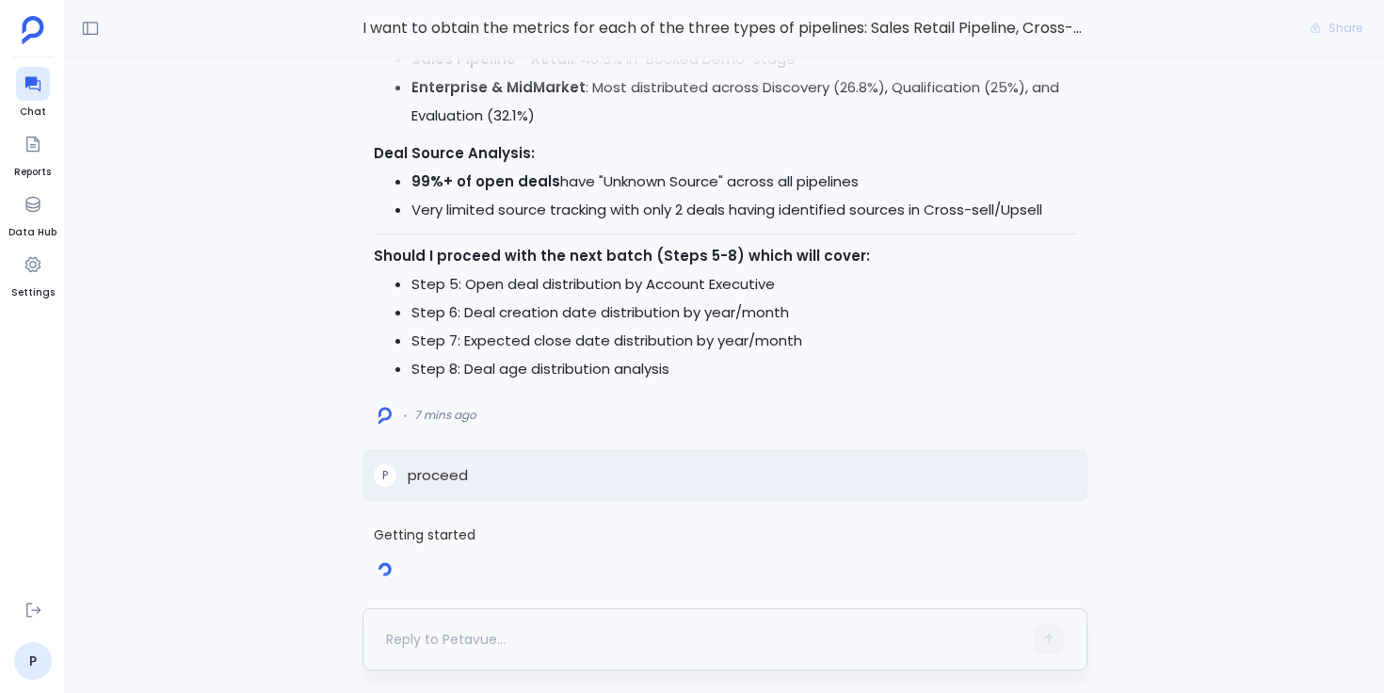
scroll to position [0, 0]
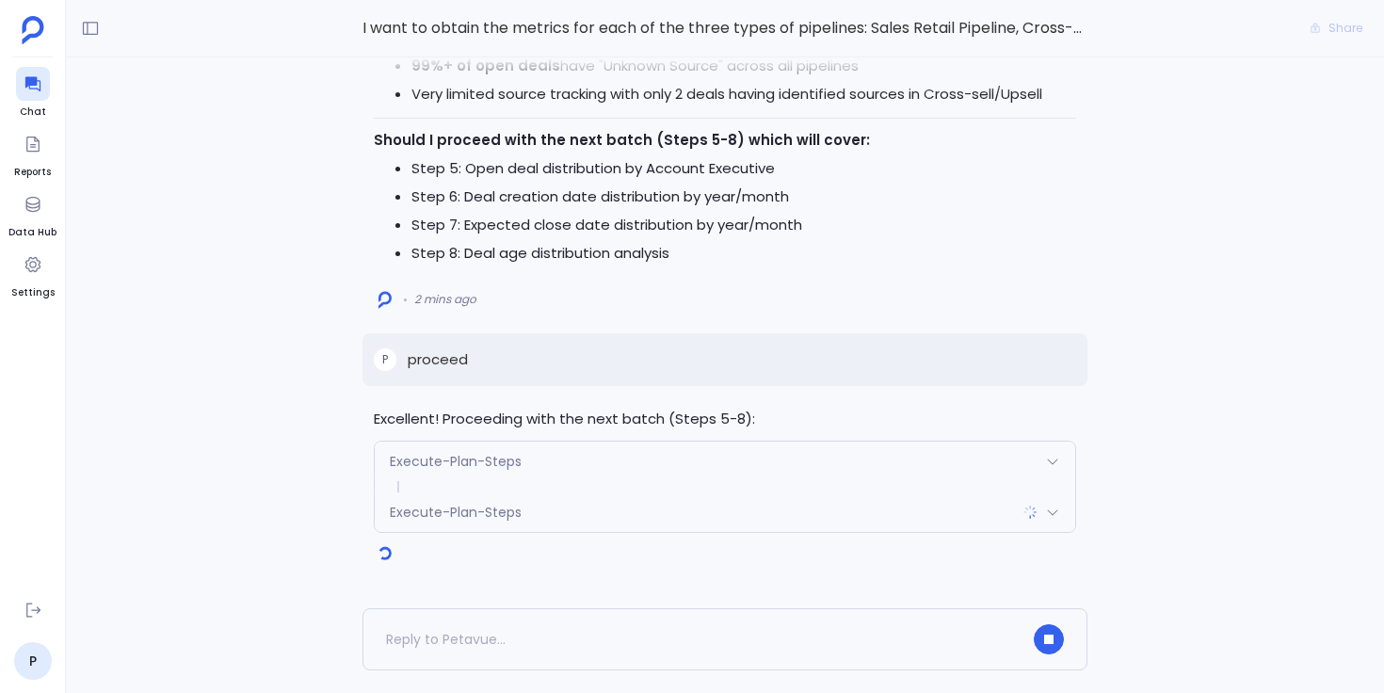
click at [574, 456] on div "Execute-Plan-Steps" at bounding box center [725, 462] width 700 height 40
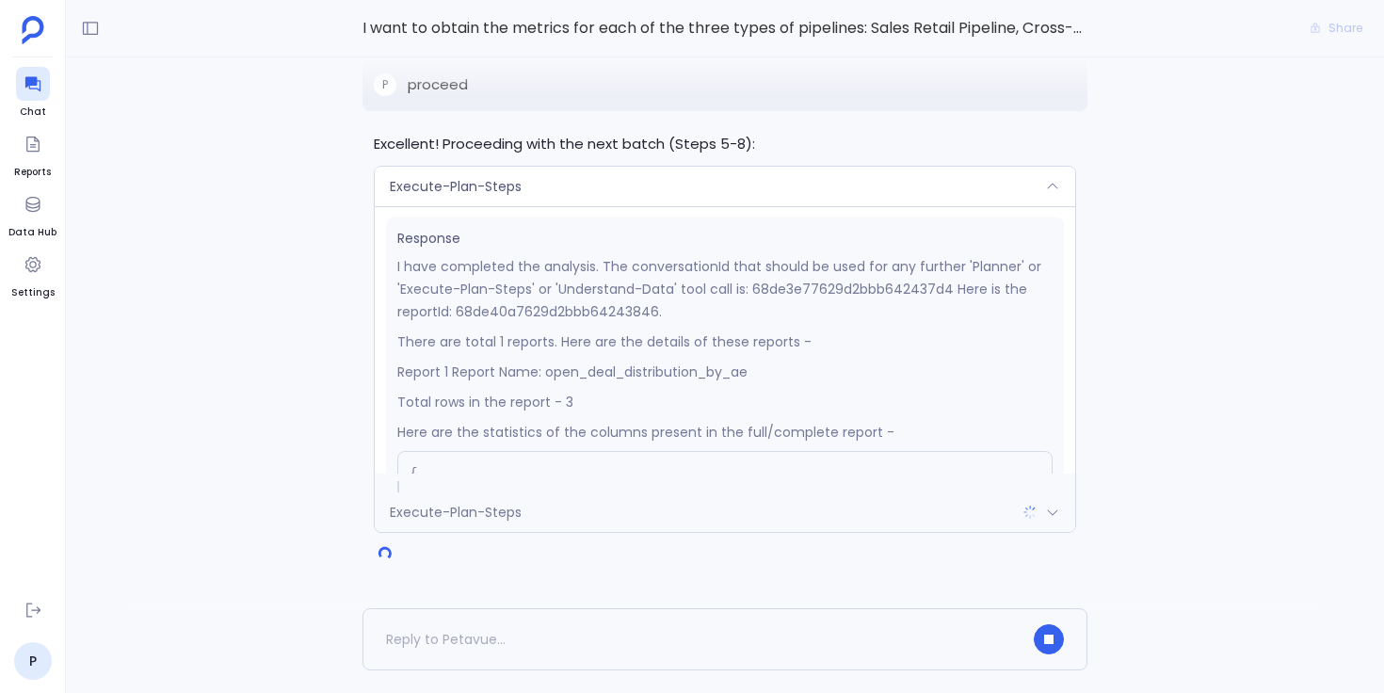
scroll to position [320, 0]
click at [641, 183] on div "Execute-Plan-Steps" at bounding box center [725, 187] width 700 height 40
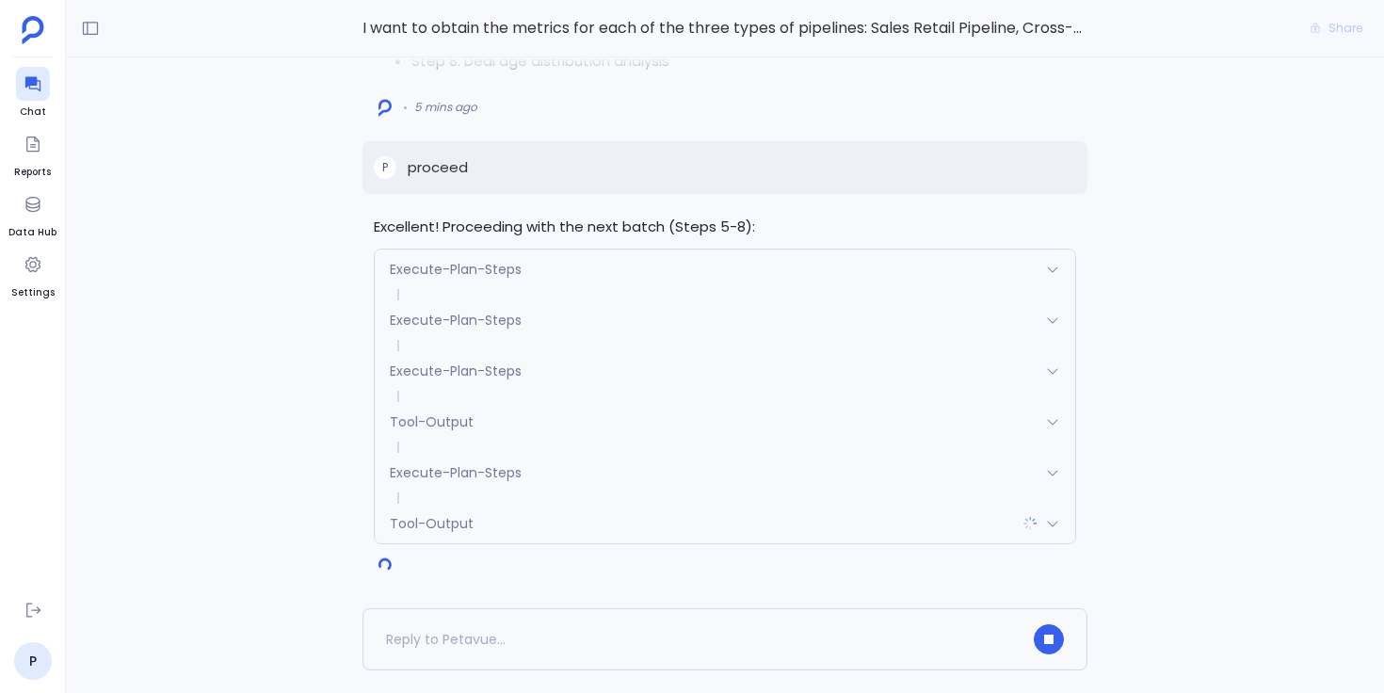
scroll to position [0, 0]
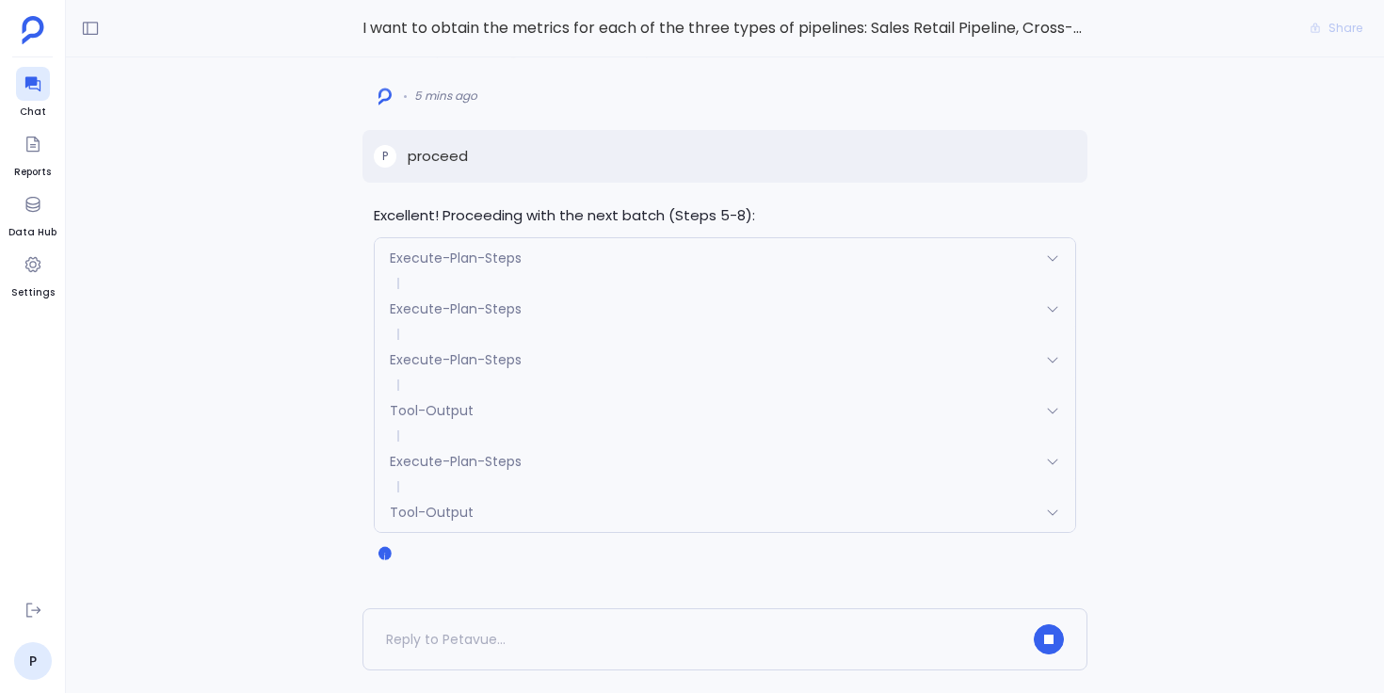
click at [421, 510] on span "Tool-Output" at bounding box center [432, 512] width 84 height 19
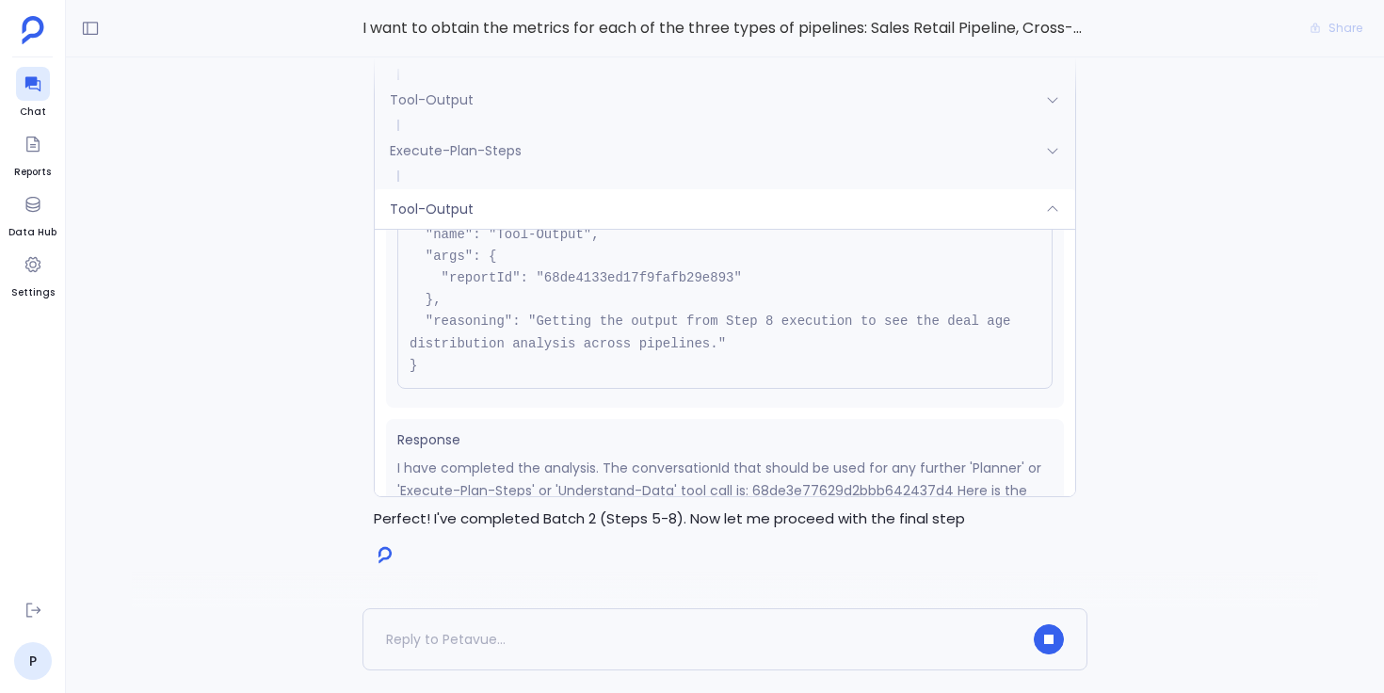
scroll to position [98, 0]
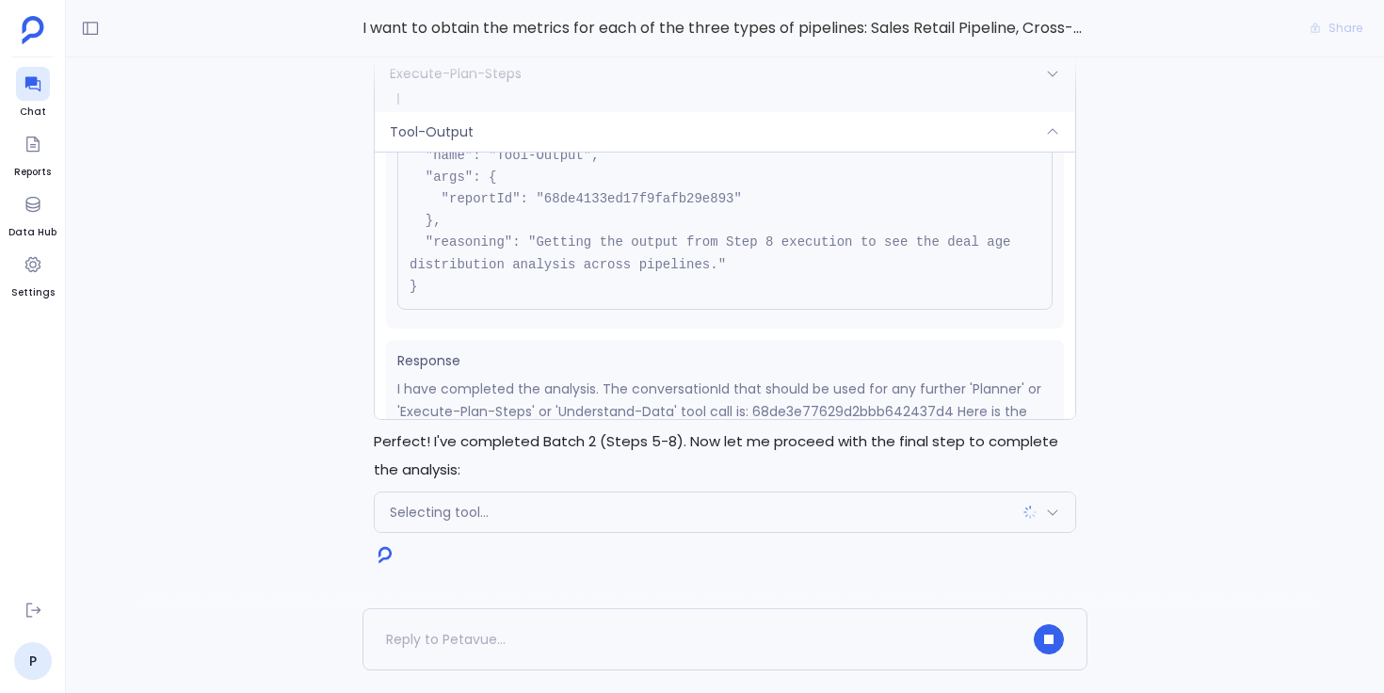
click at [631, 132] on div "Tool-Output" at bounding box center [725, 132] width 700 height 40
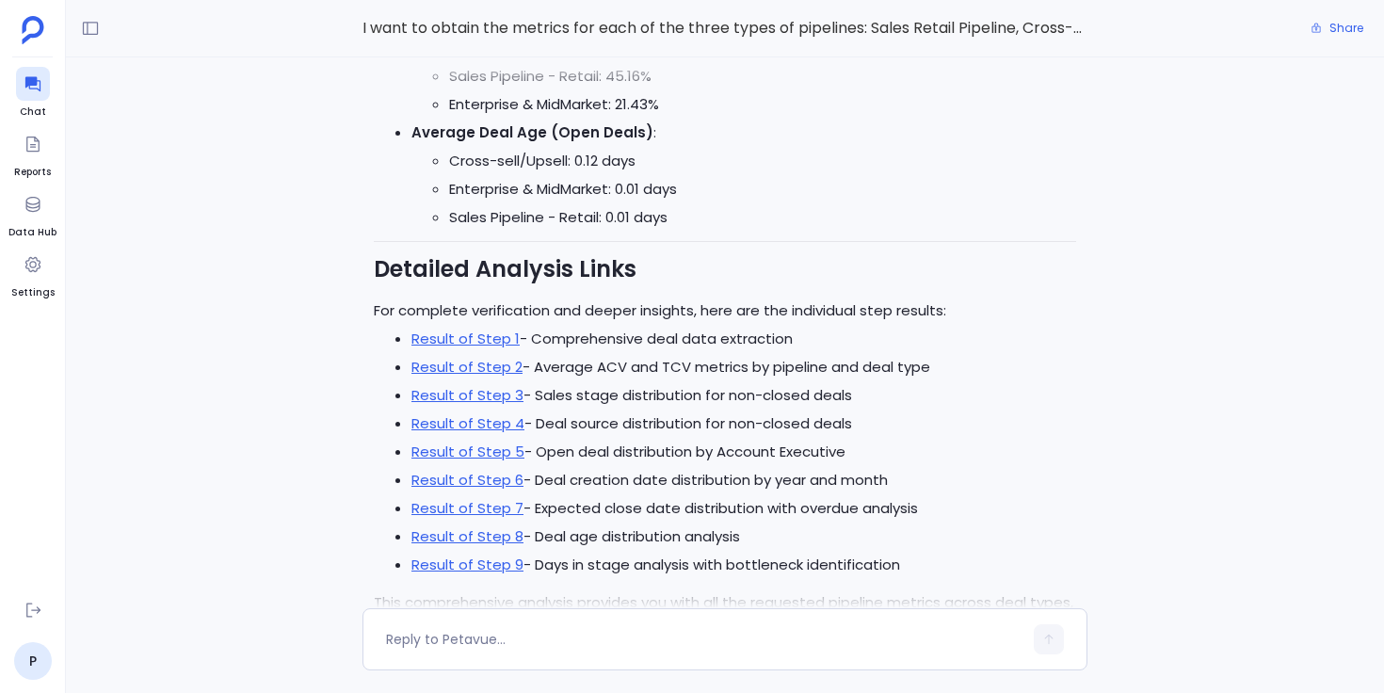
scroll to position [0, 0]
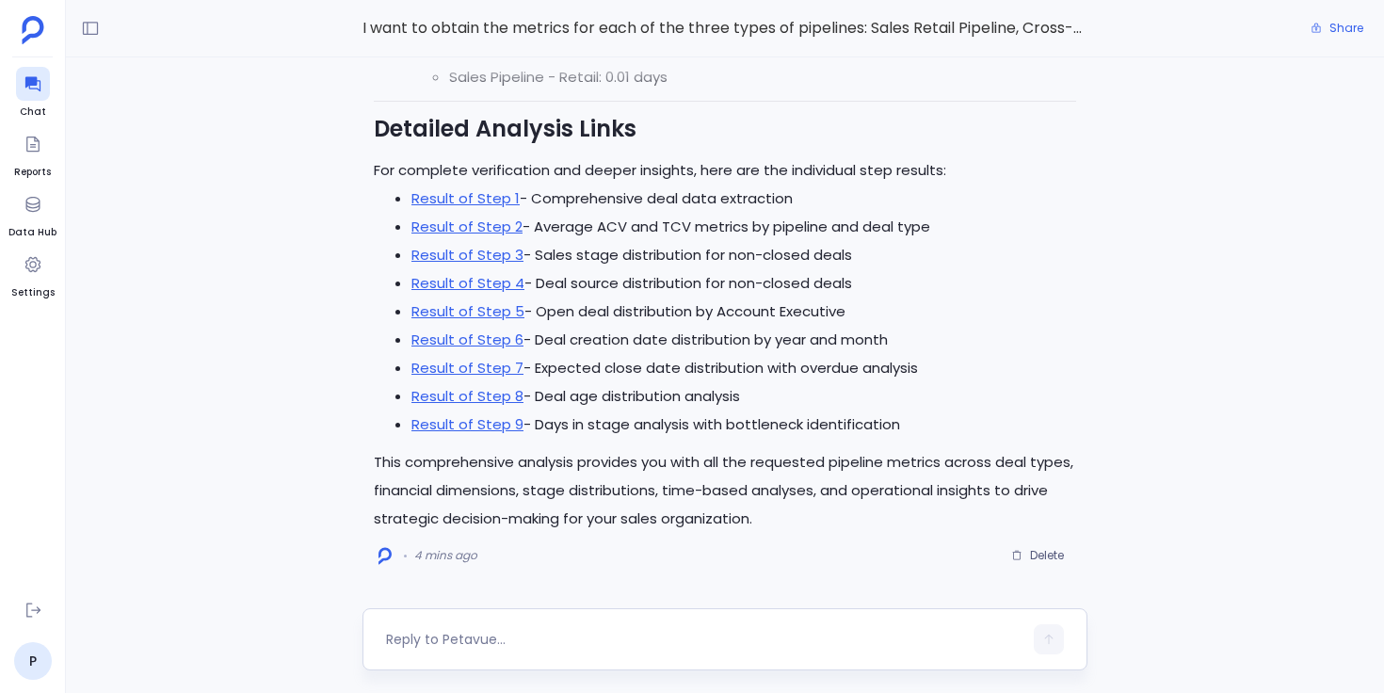
click at [550, 638] on textarea at bounding box center [704, 639] width 636 height 19
type textarea "Thanks. Can you create a document that I can present to my executives?"
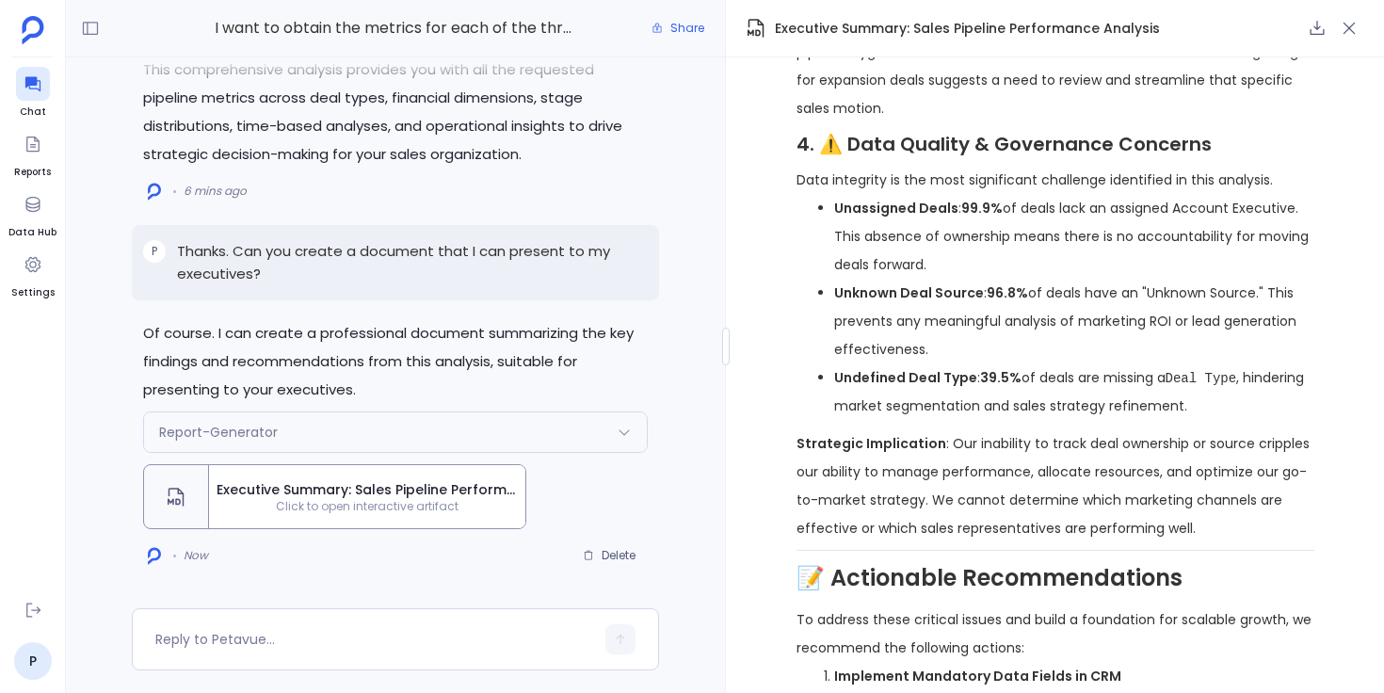
scroll to position [1922, 0]
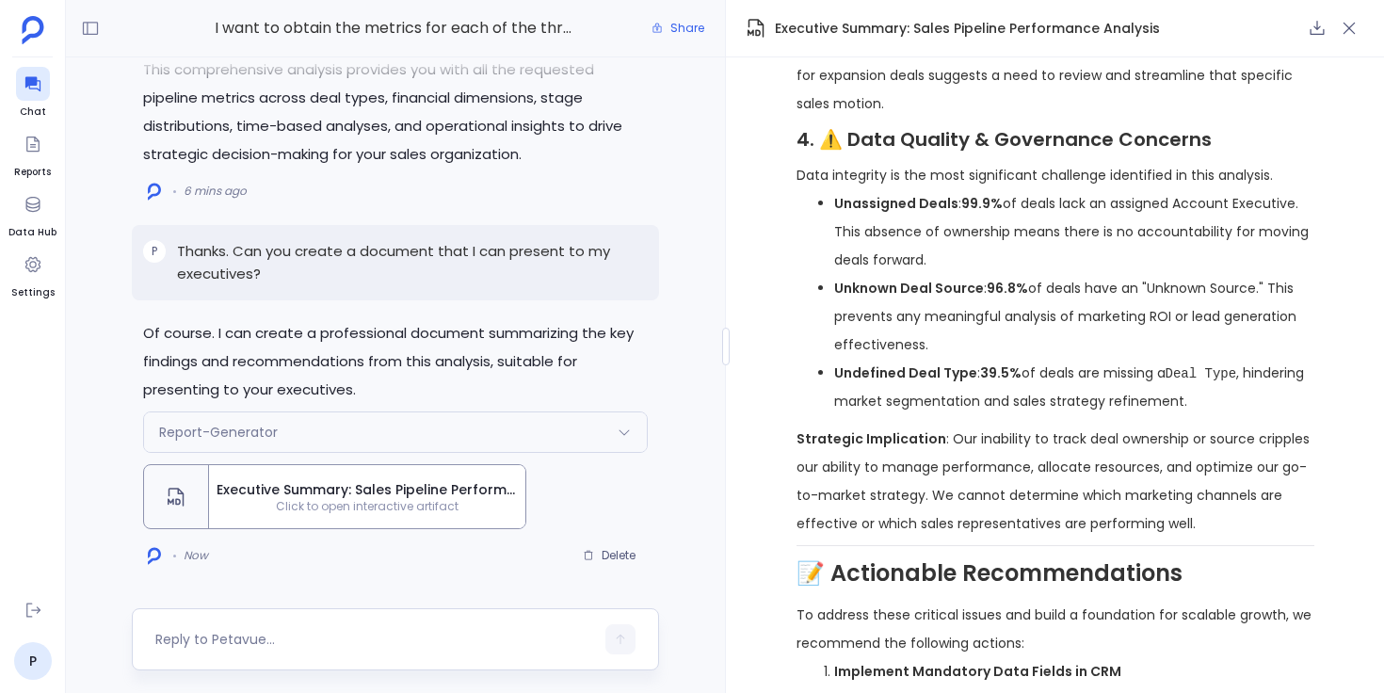
click at [467, 637] on textarea at bounding box center [374, 639] width 439 height 19
type textarea "Please remove data quality issues and recommendations. Instead add the metrics …"
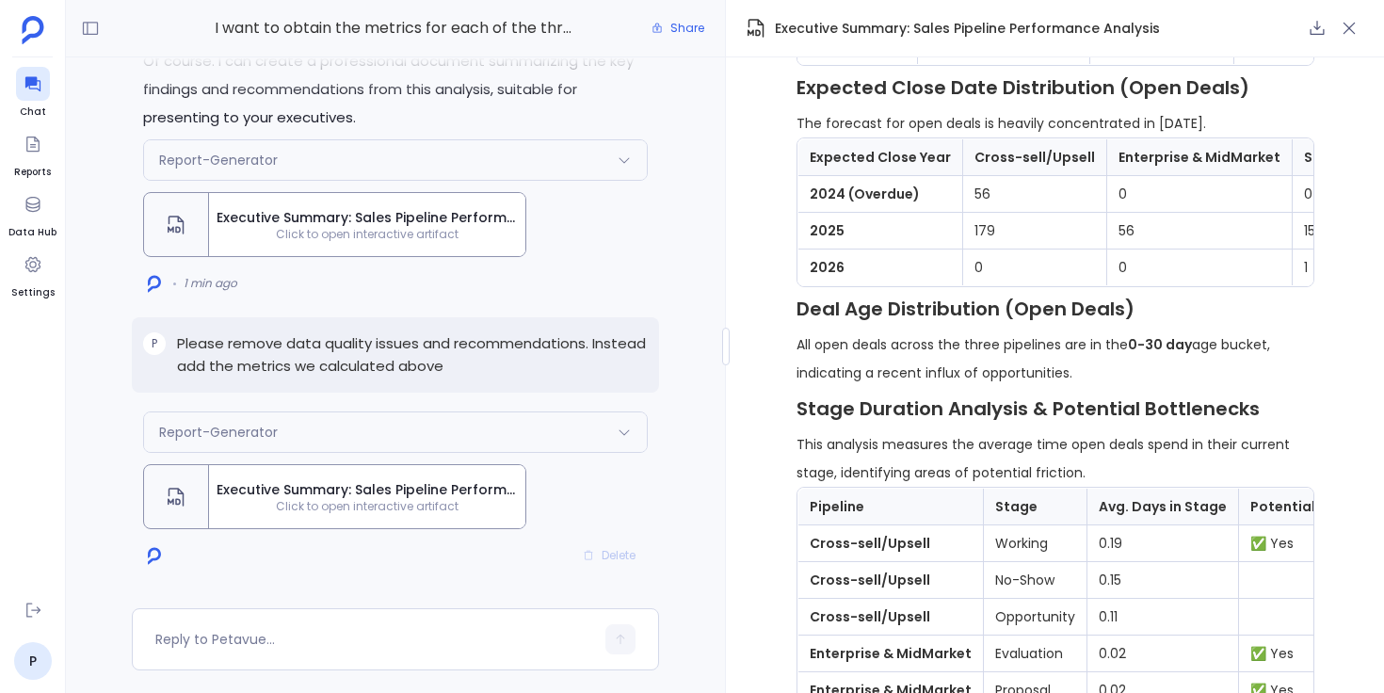
scroll to position [2667, 0]
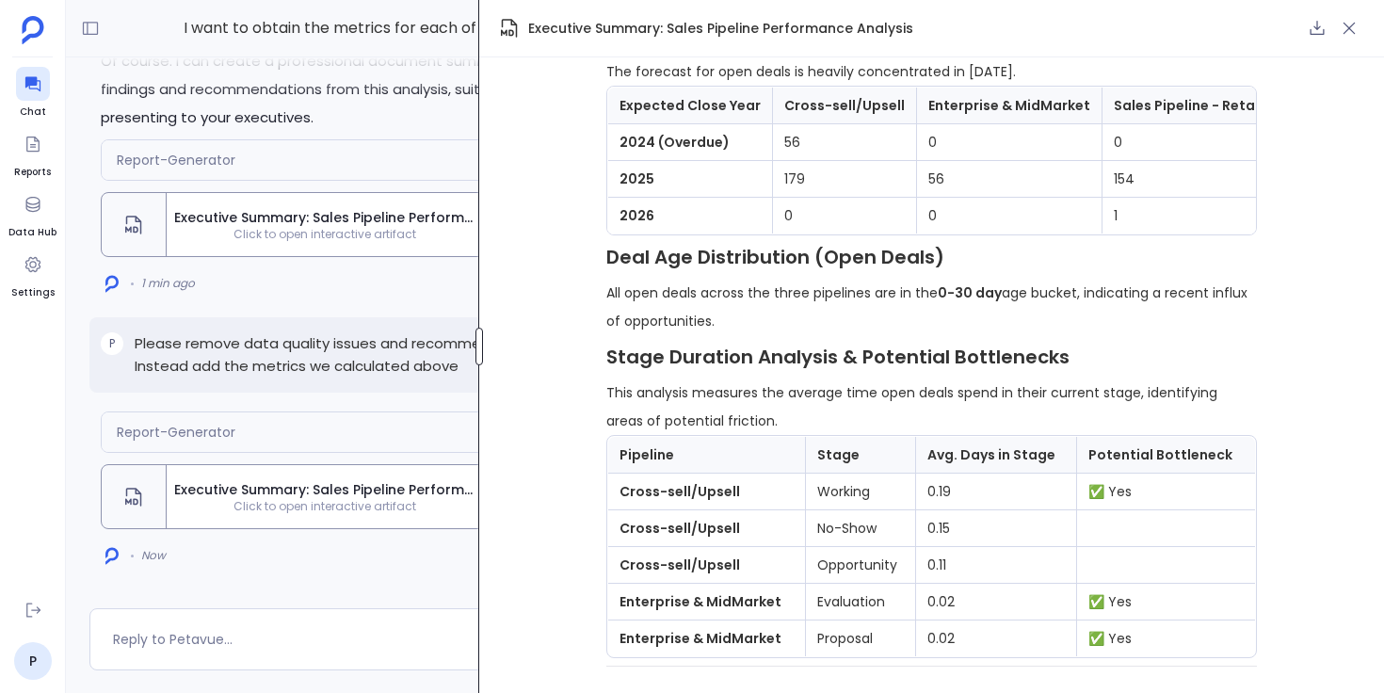
click at [477, 354] on div at bounding box center [479, 347] width 8 height 38
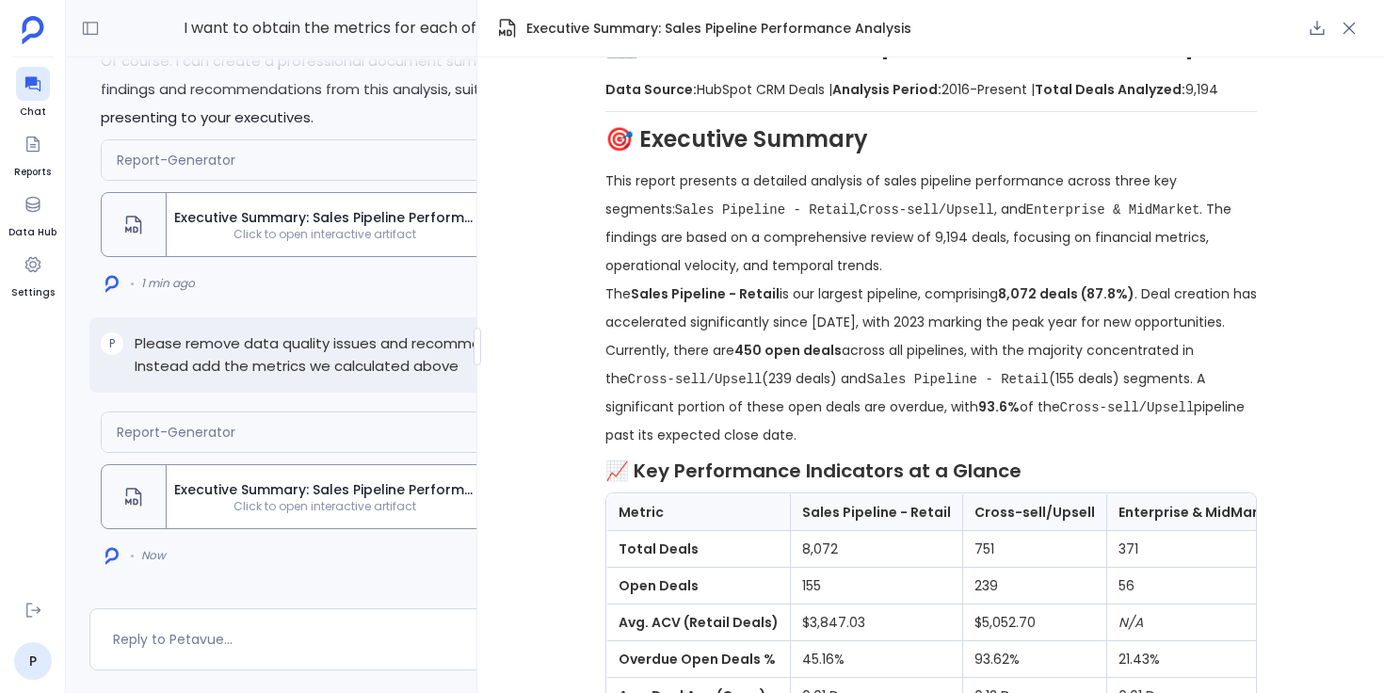
scroll to position [35, 0]
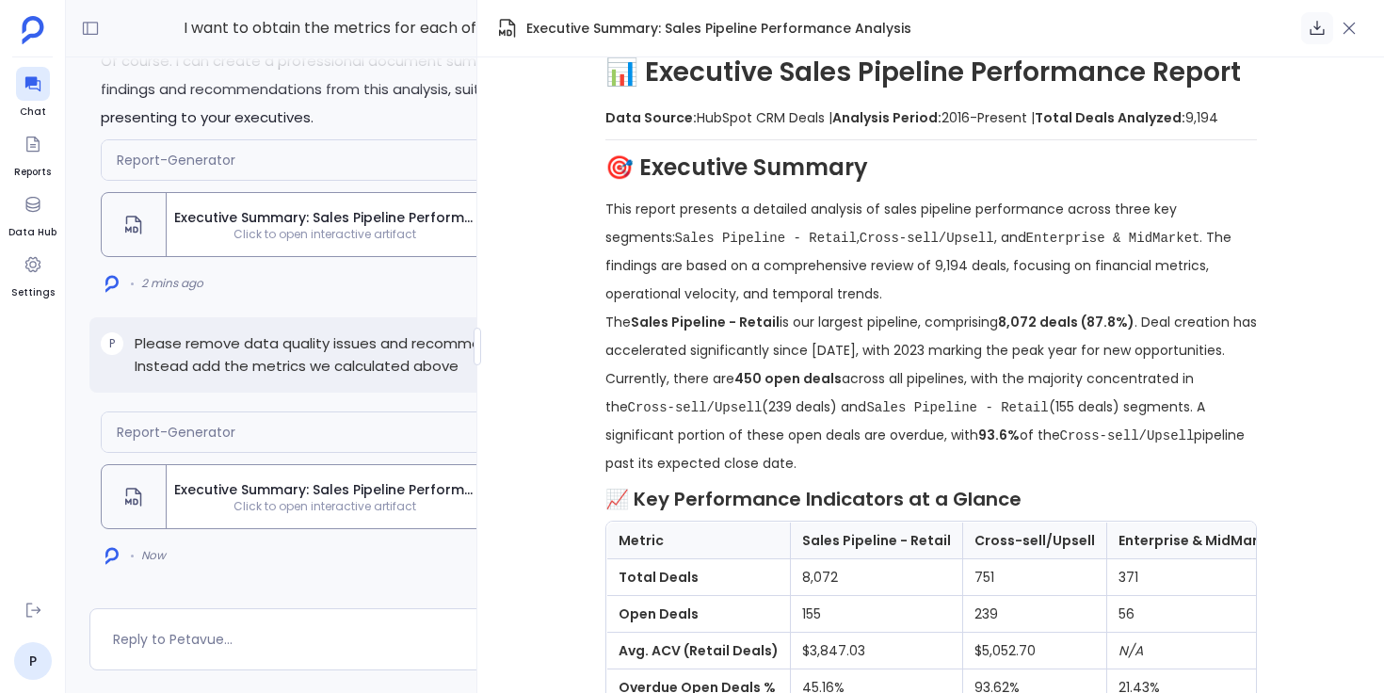
click at [1317, 38] on button "button" at bounding box center [1317, 28] width 32 height 32
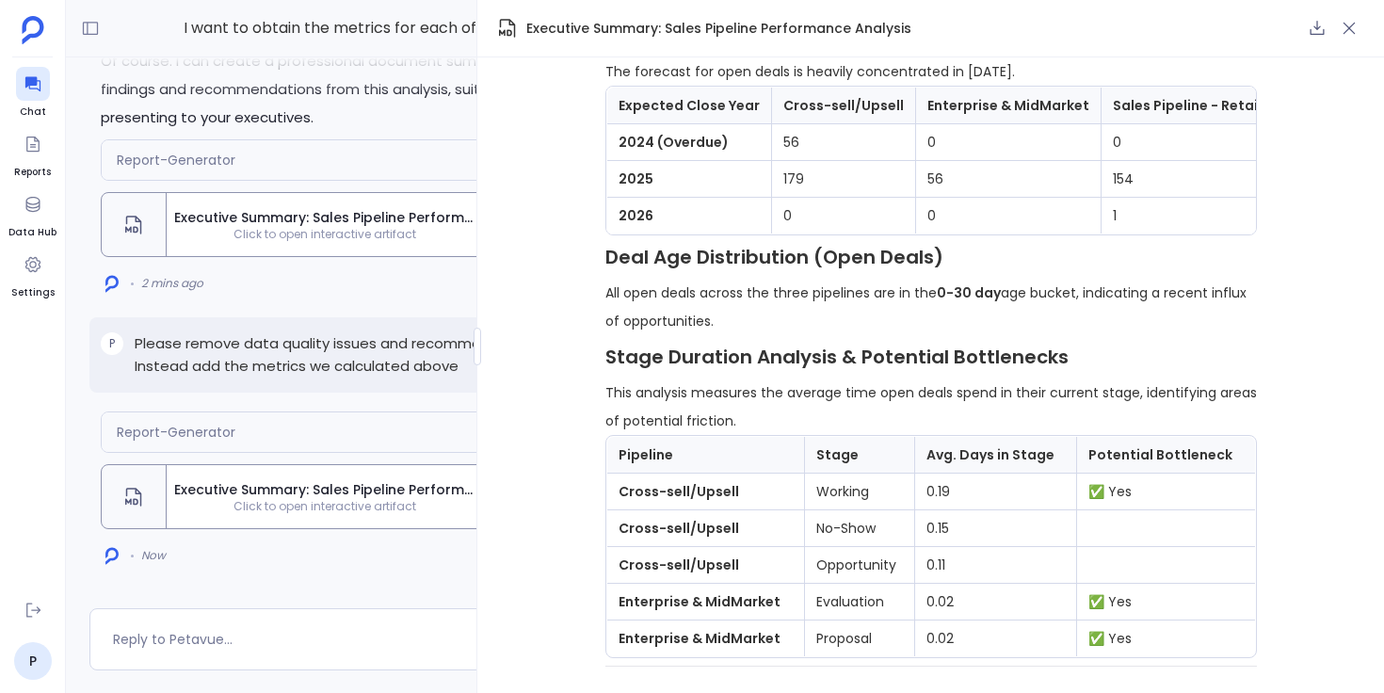
scroll to position [2445, 0]
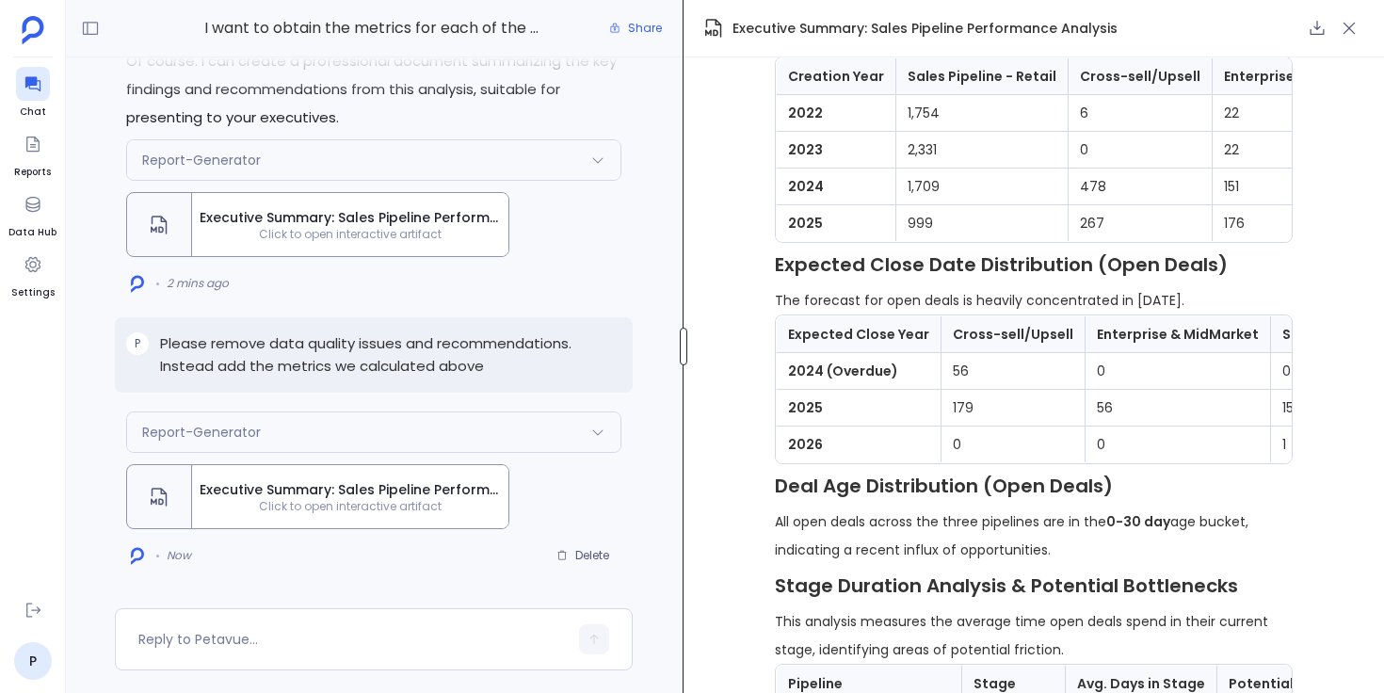
click at [682, 367] on div "I want to obtain the metrics for each of the three types of pipelines: Sales Re…" at bounding box center [725, 346] width 1318 height 693
click at [1354, 31] on icon "button" at bounding box center [1349, 28] width 19 height 19
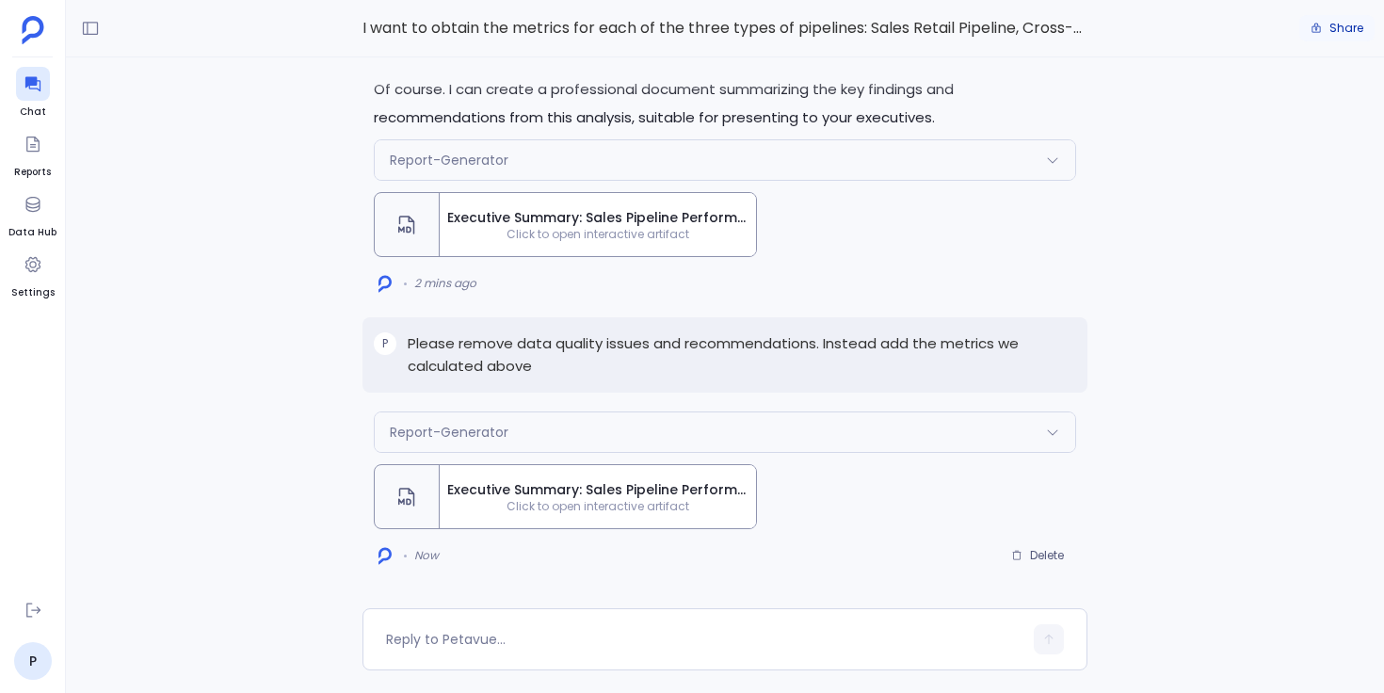
click at [1343, 36] on button "Share" at bounding box center [1336, 28] width 75 height 26
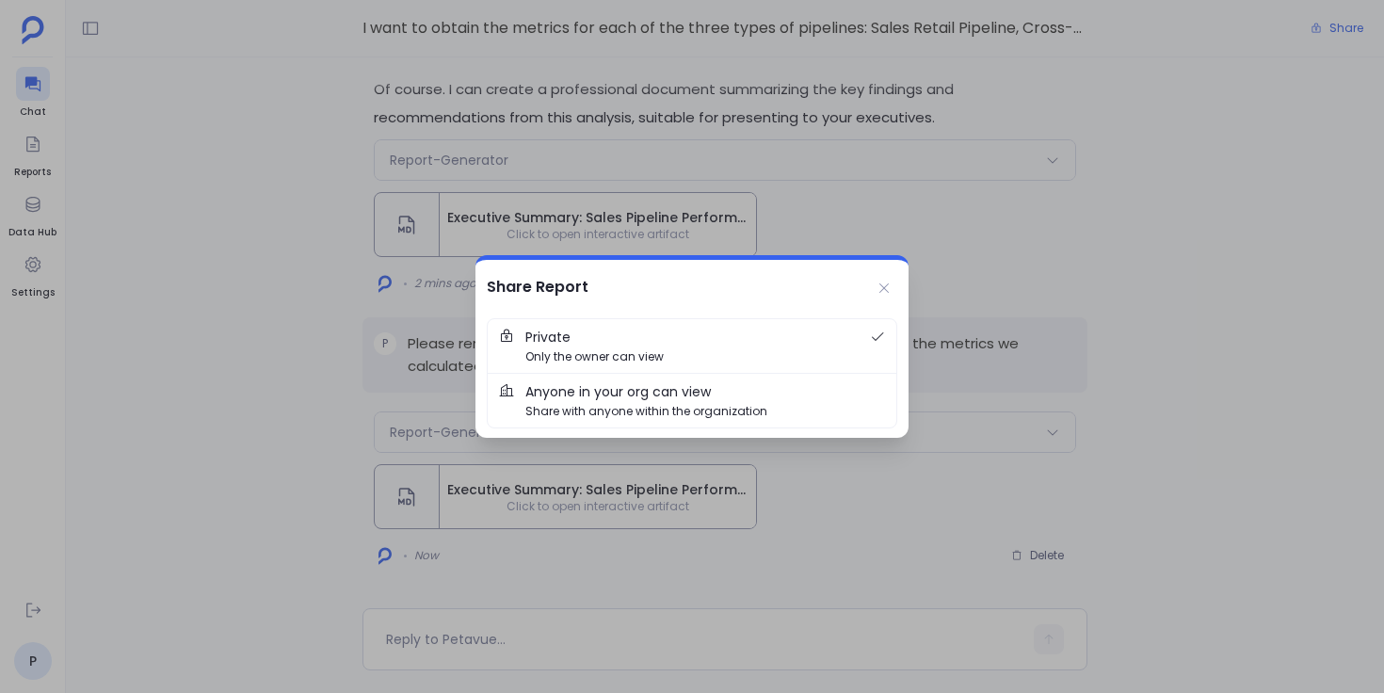
click at [720, 395] on span "Anyone in your org can view Share with anyone within the organization" at bounding box center [705, 400] width 360 height 39
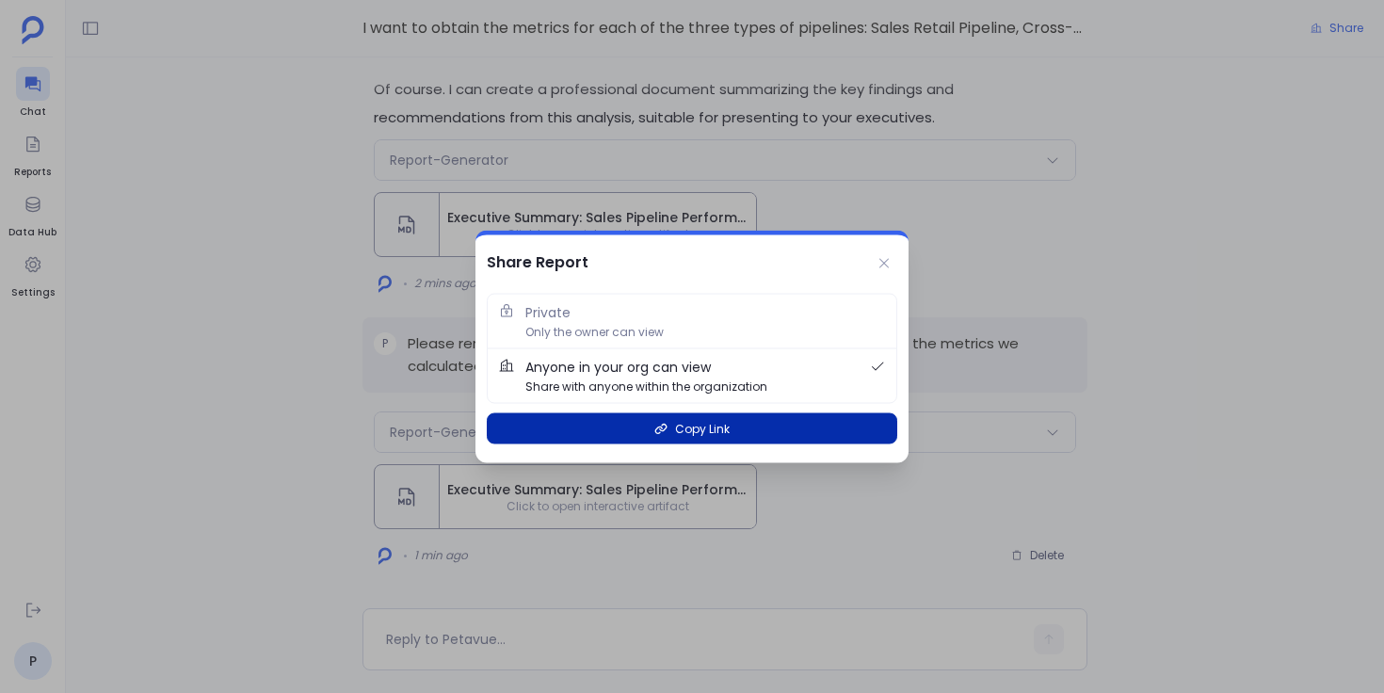
click at [773, 425] on button "Copy Link" at bounding box center [692, 428] width 410 height 31
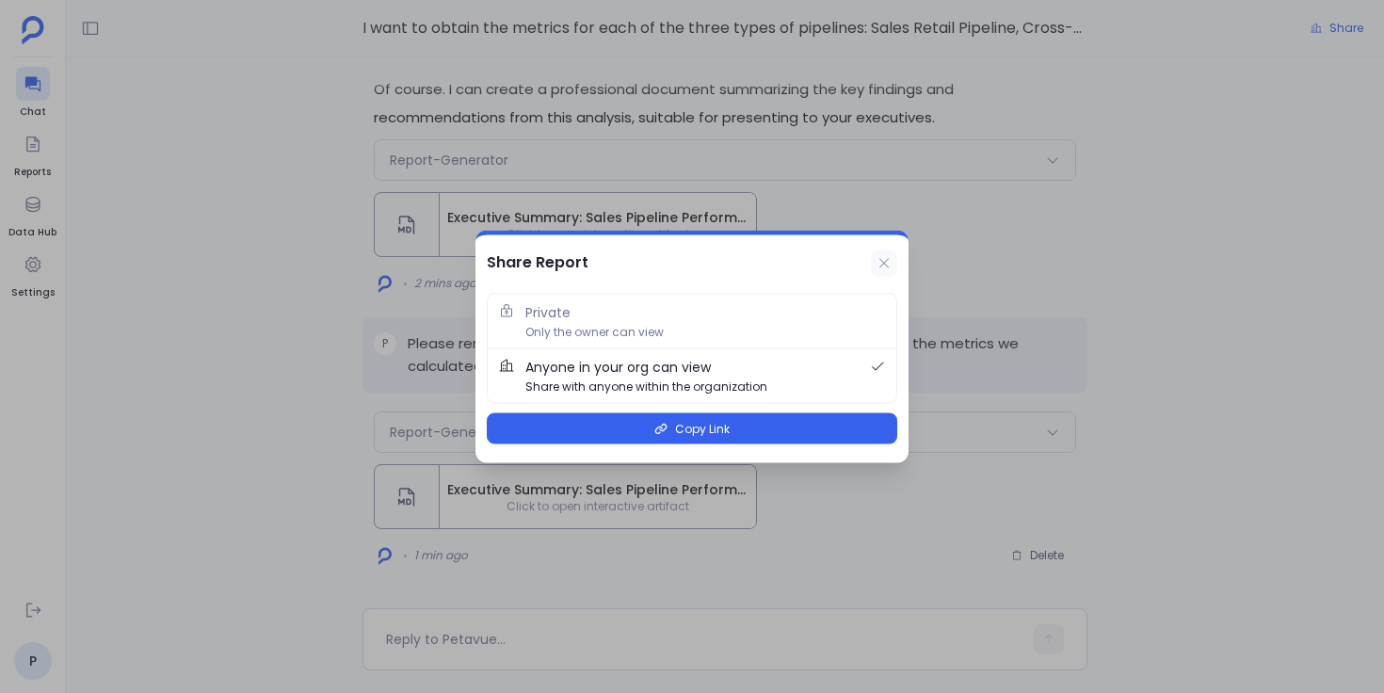
click at [885, 265] on icon at bounding box center [884, 263] width 15 height 15
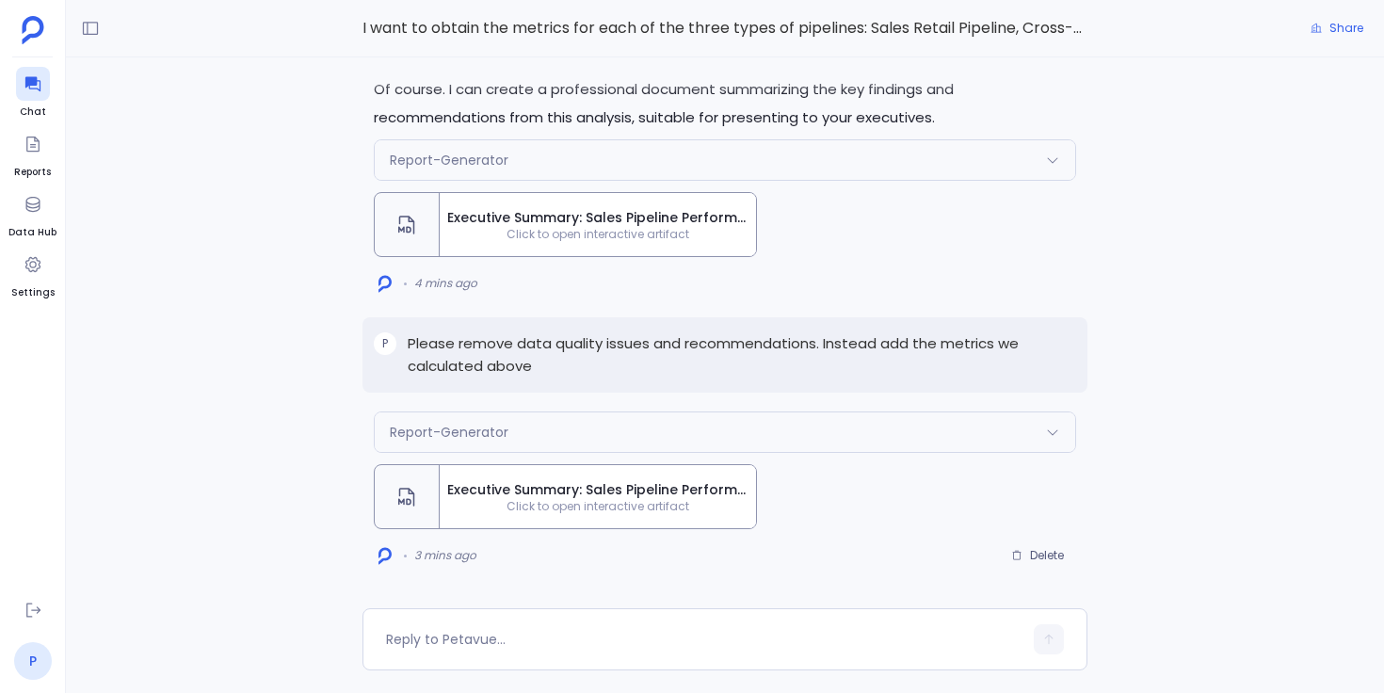
click at [28, 660] on link "P" at bounding box center [33, 661] width 38 height 38
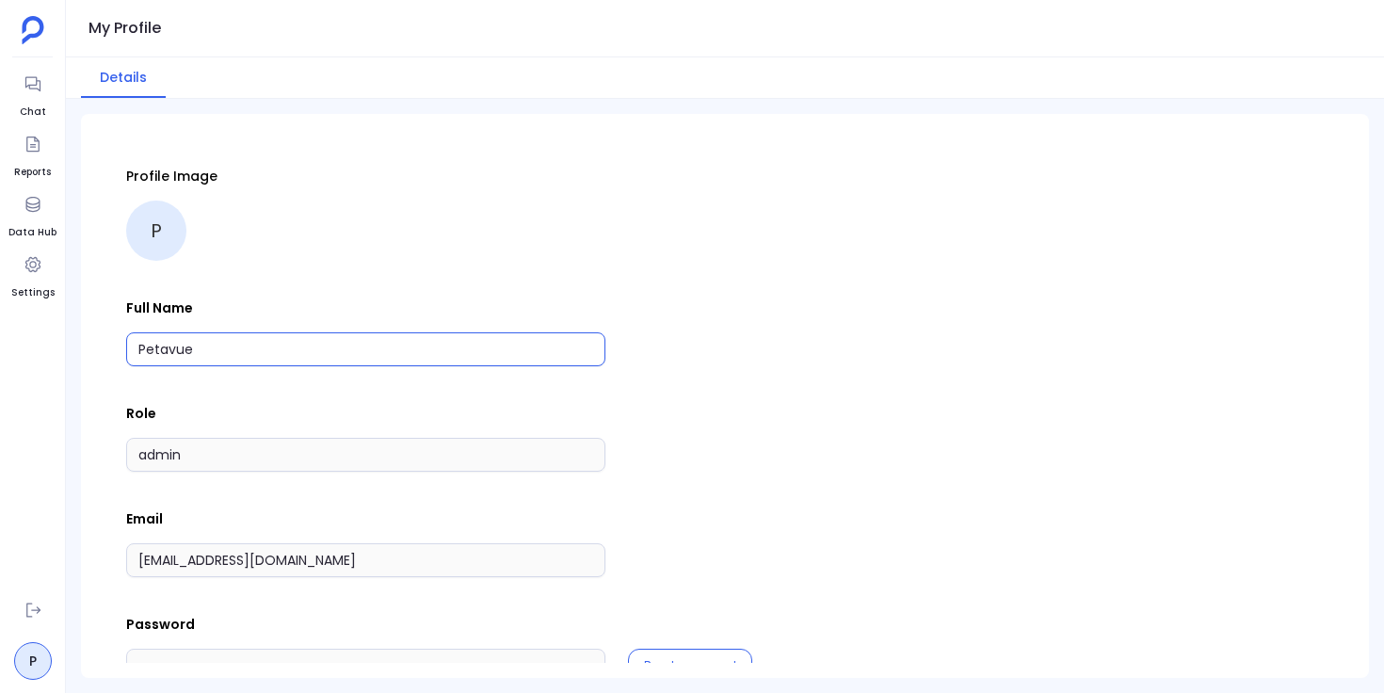
click at [269, 348] on input "Petavue" at bounding box center [365, 349] width 479 height 34
type input "Petavue Support"
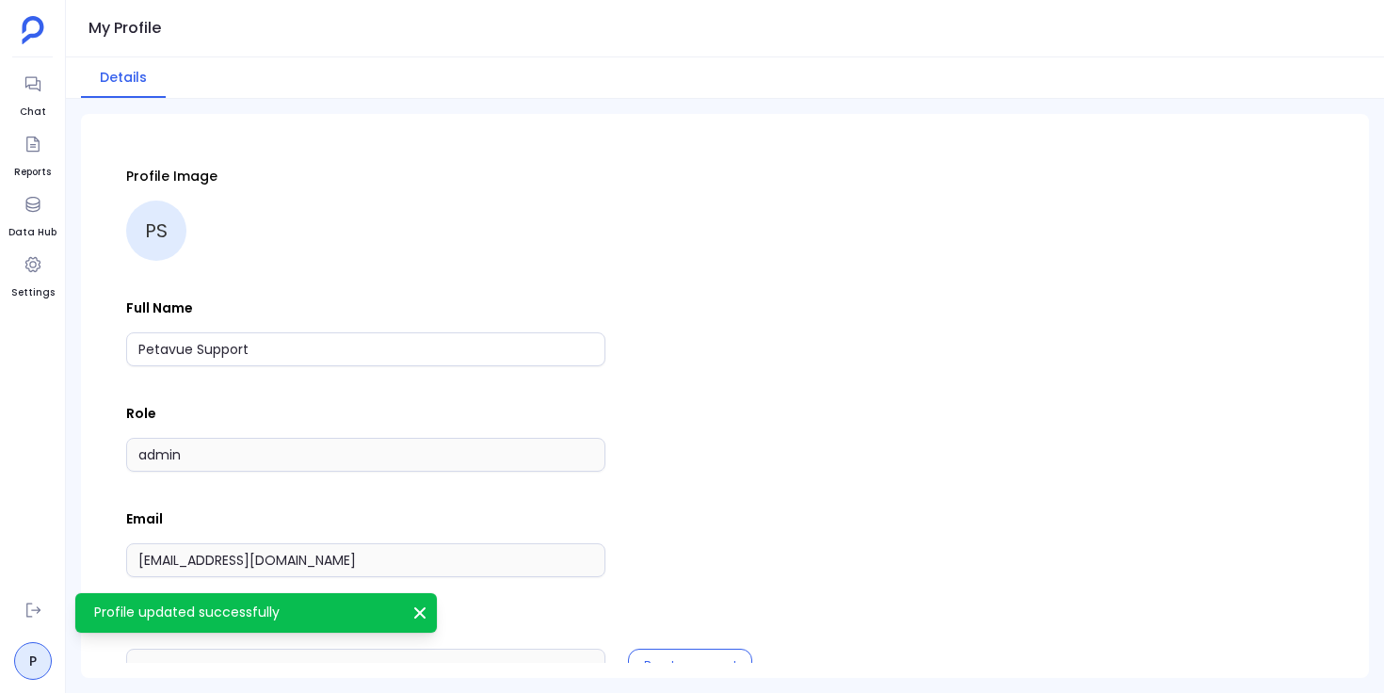
click at [658, 332] on div "Petavue Support" at bounding box center [725, 349] width 1198 height 34
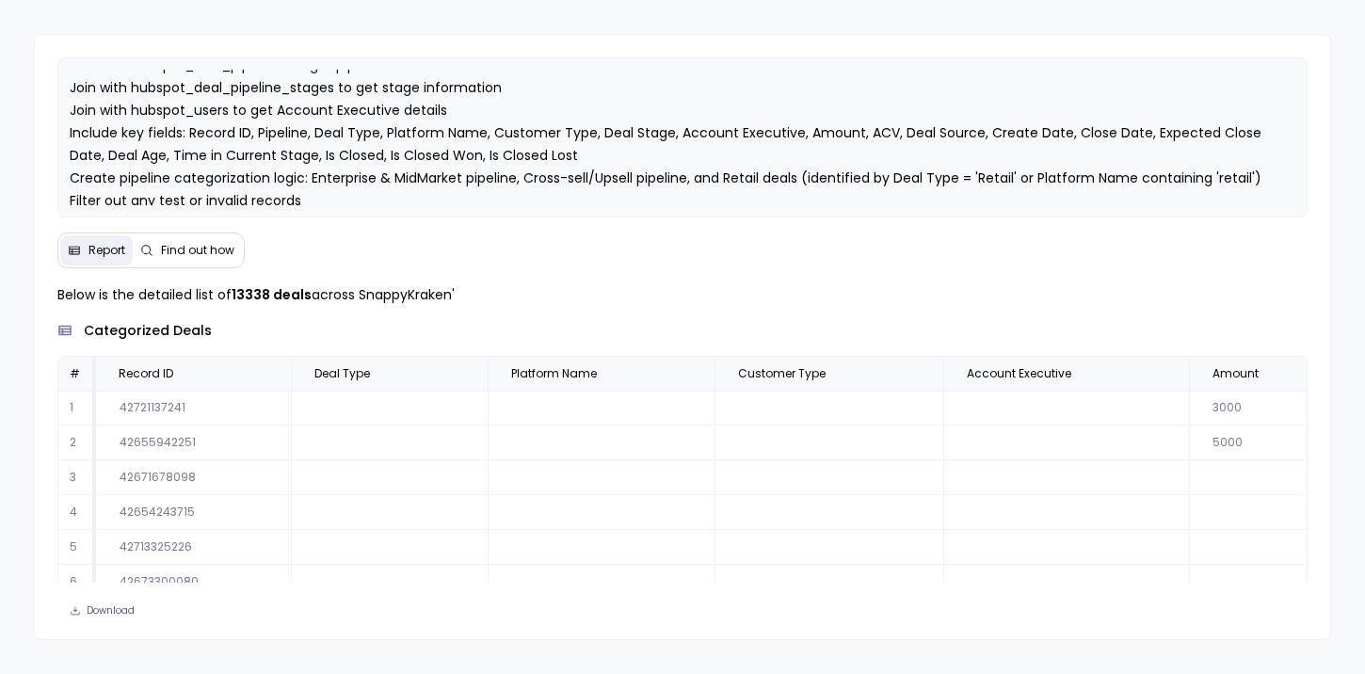
scroll to position [90, 0]
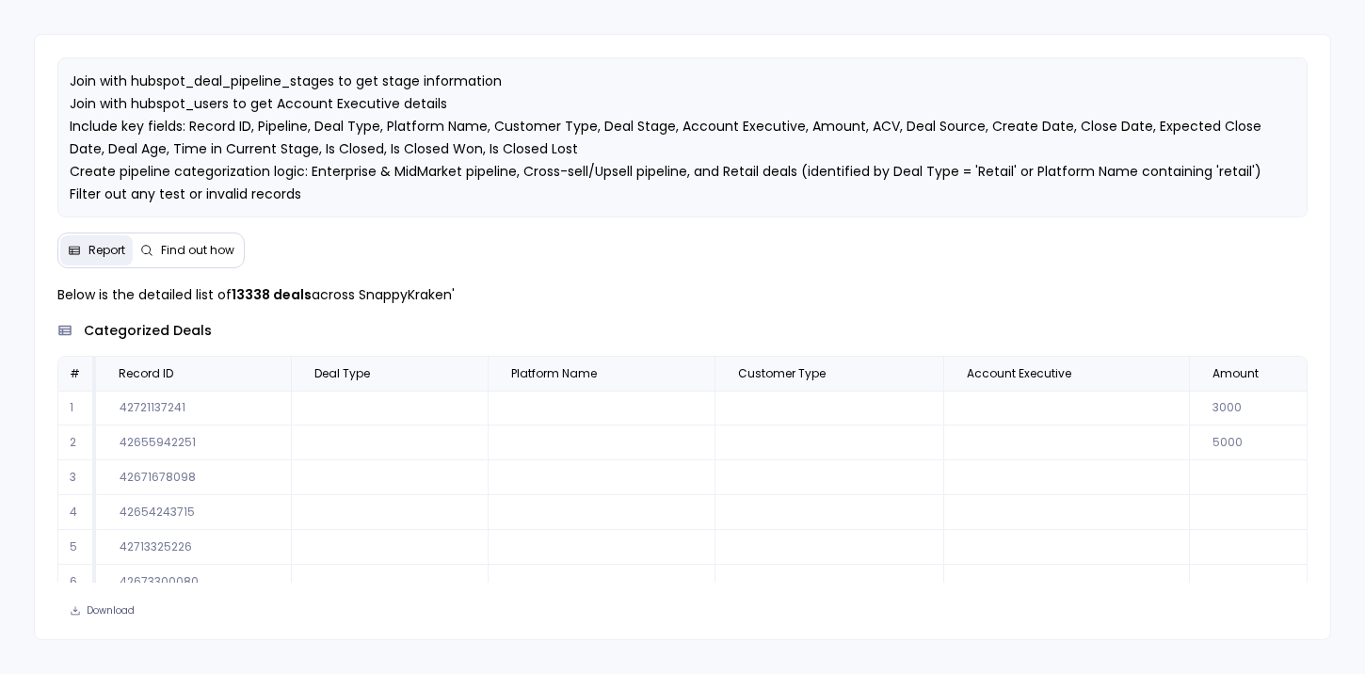
click at [198, 250] on span "Find out how" at bounding box center [197, 250] width 73 height 15
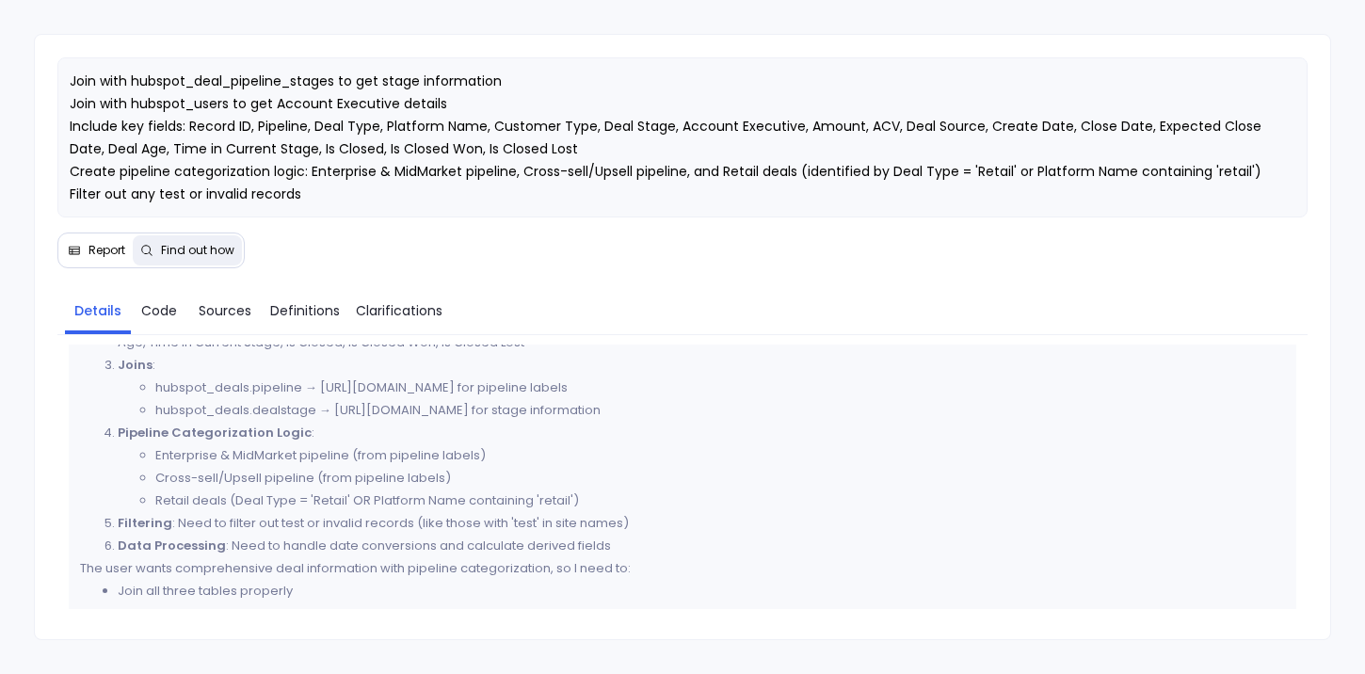
scroll to position [126, 0]
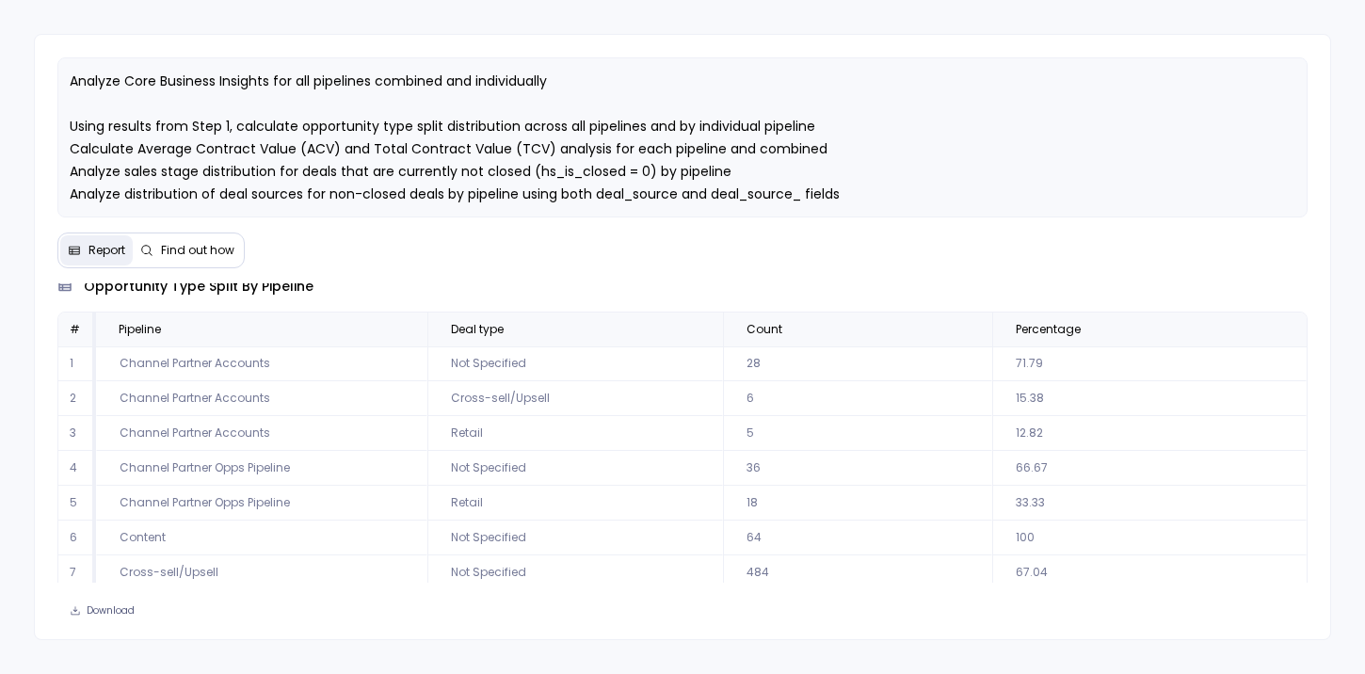
scroll to position [498, 0]
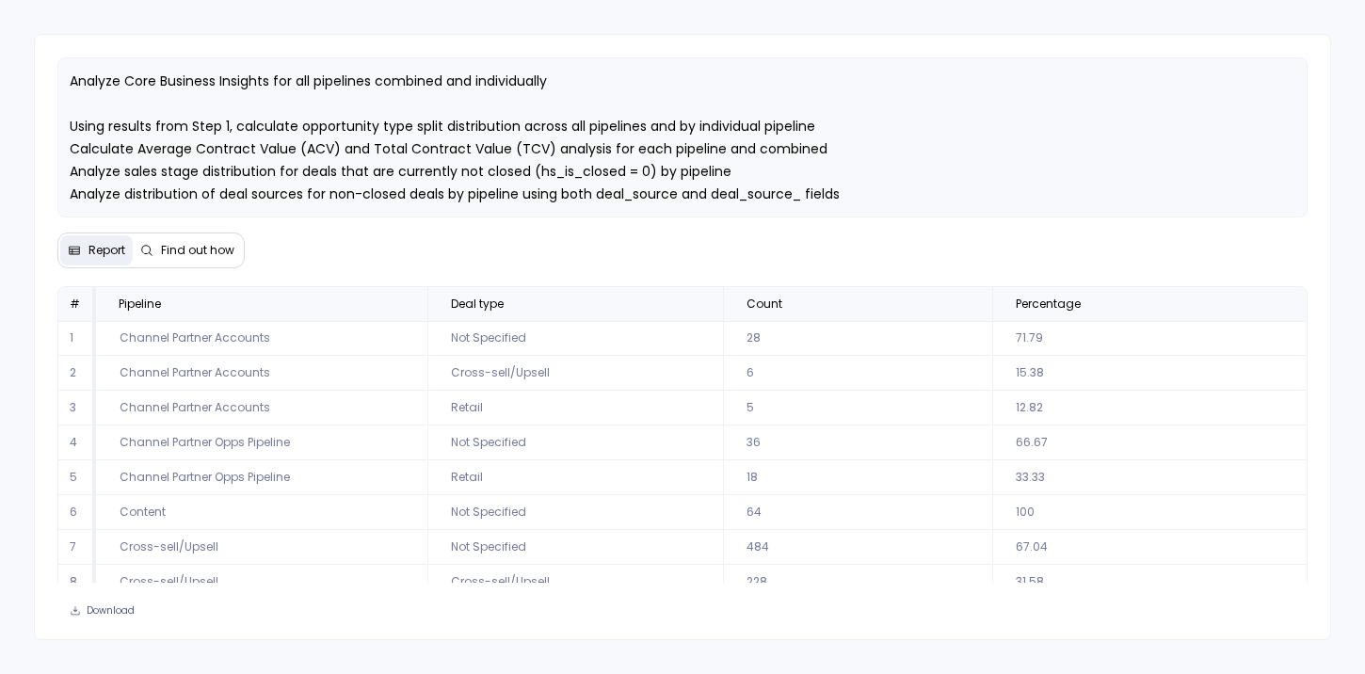
click at [220, 247] on span "Find out how" at bounding box center [197, 250] width 73 height 15
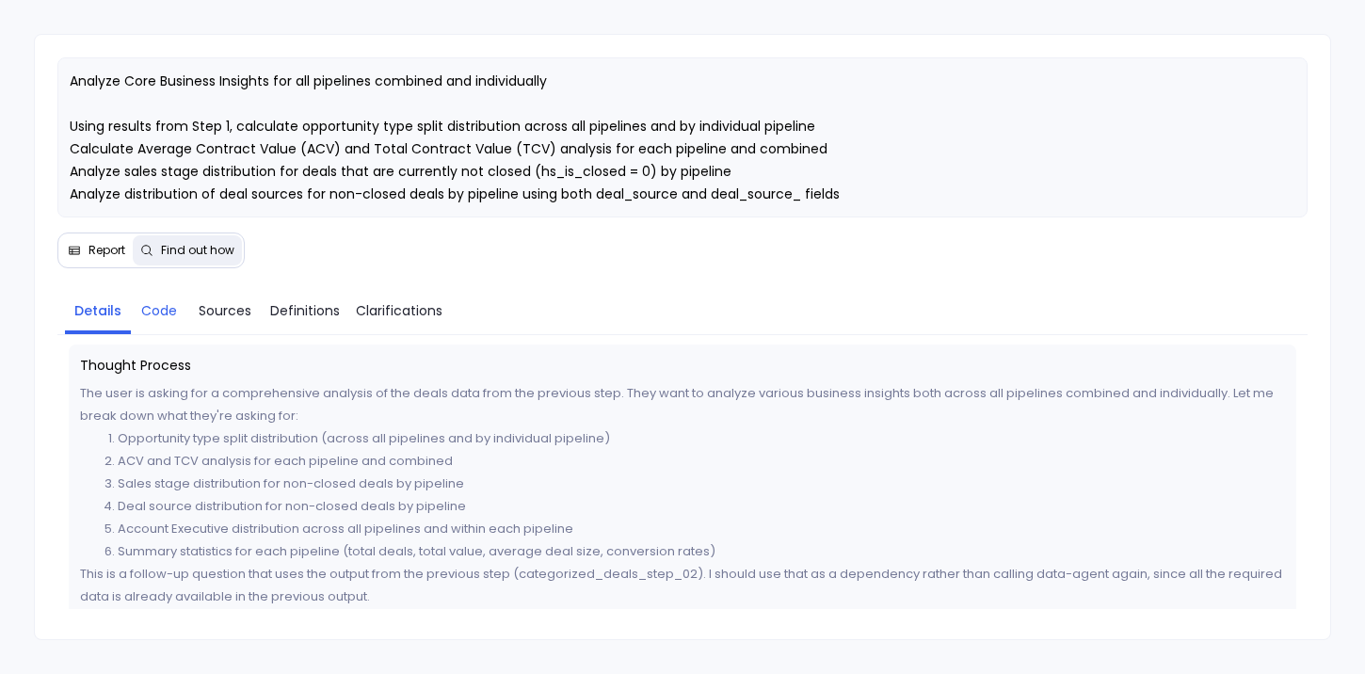
click at [168, 313] on span "Code" at bounding box center [159, 310] width 36 height 21
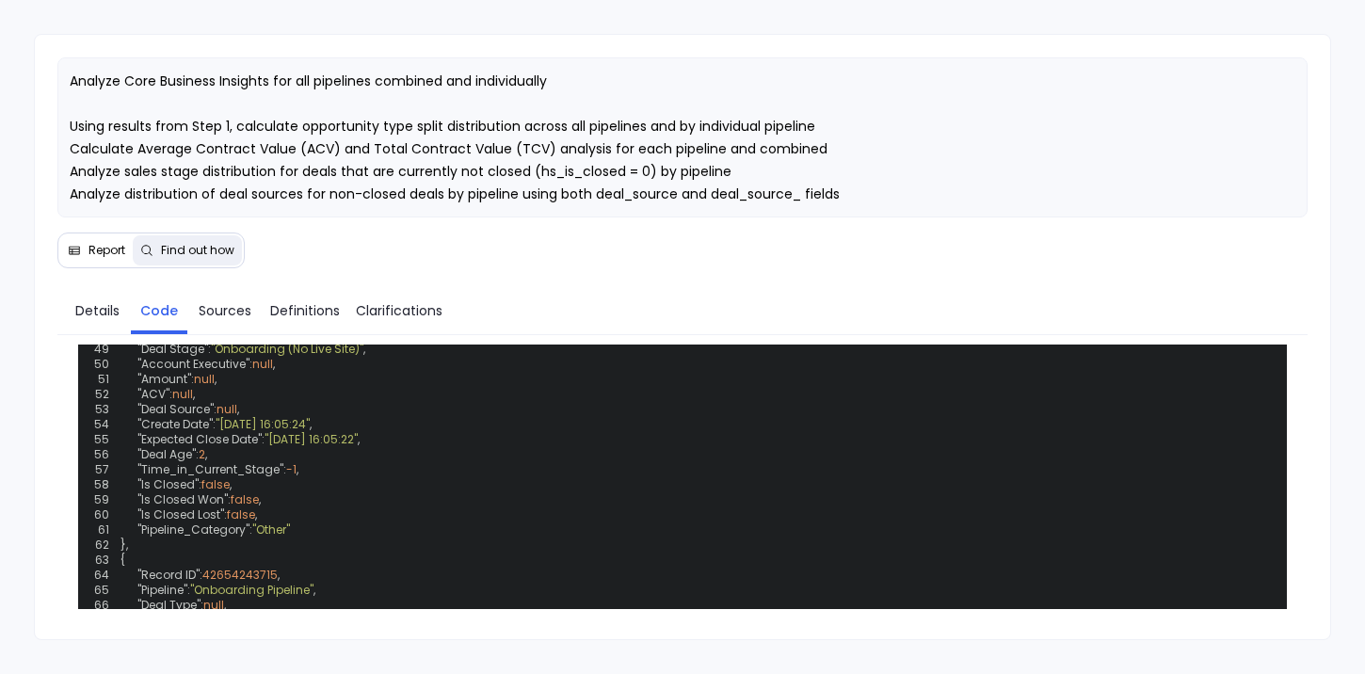
scroll to position [1544, 0]
click at [106, 249] on span "Report" at bounding box center [106, 250] width 37 height 15
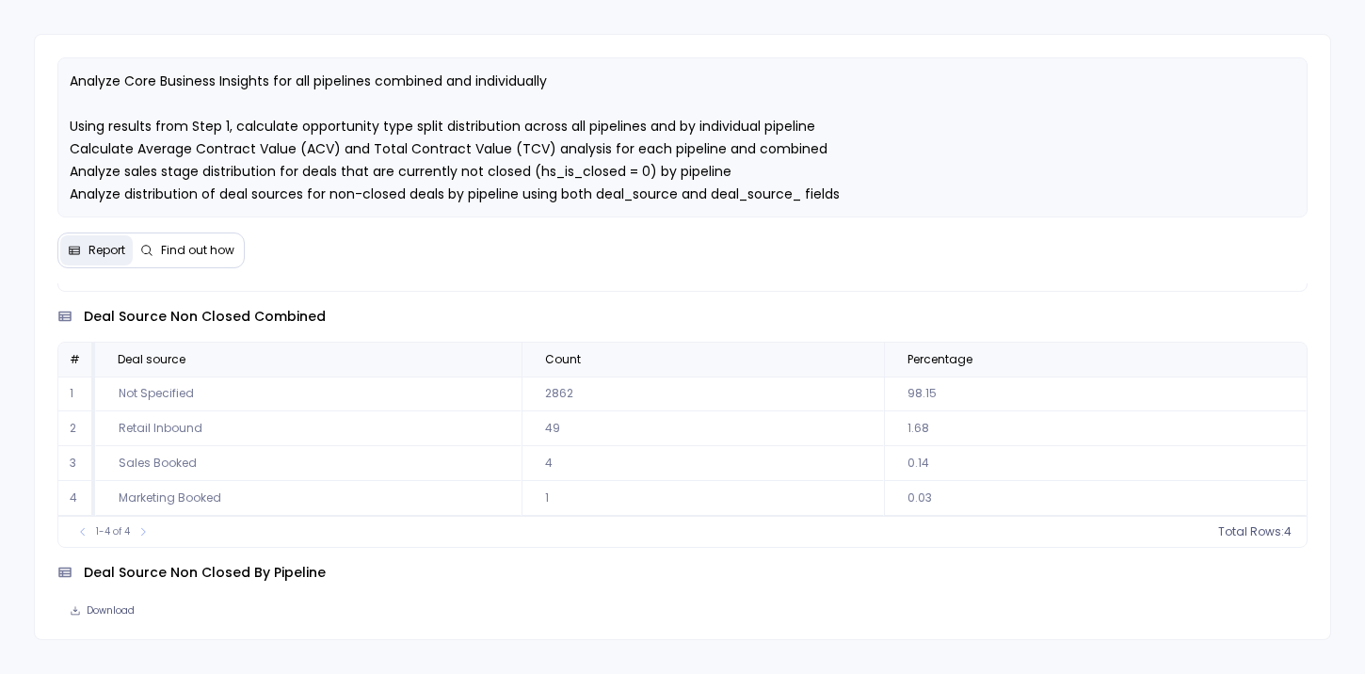
scroll to position [2218, 0]
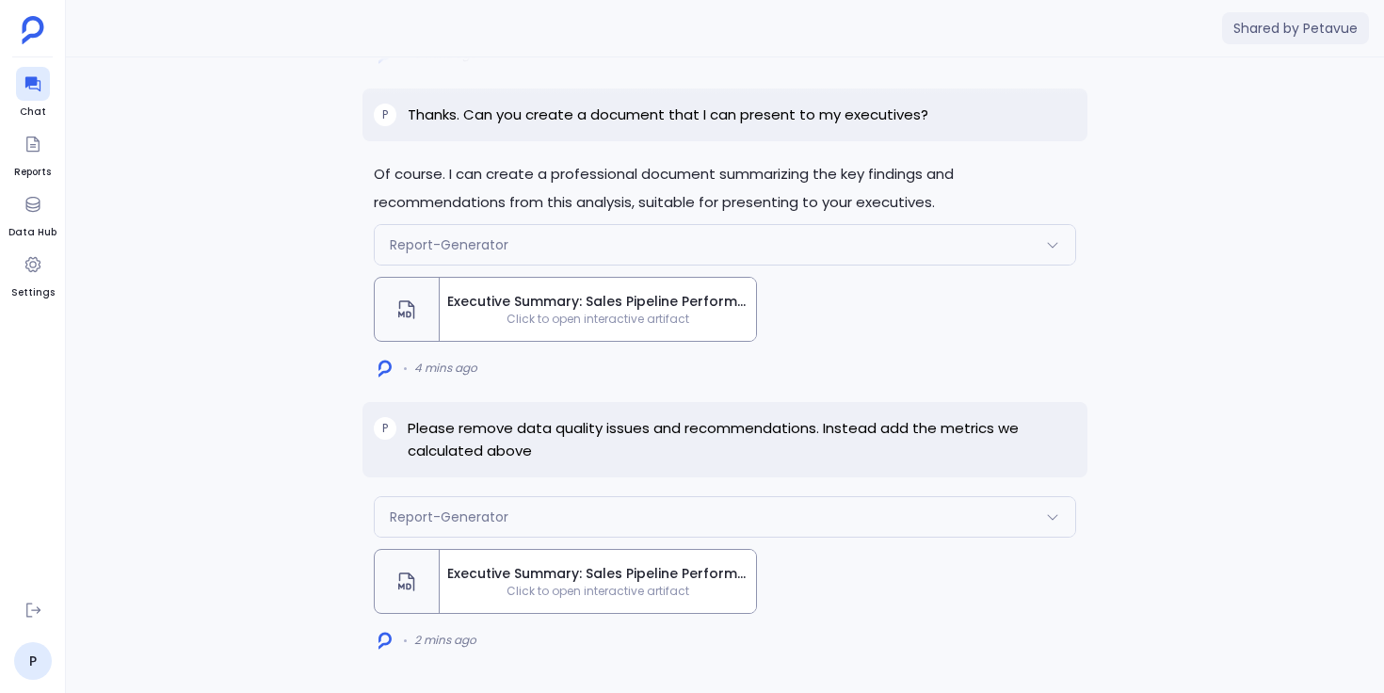
click at [480, 589] on span "Click to open interactive artifact" at bounding box center [598, 591] width 316 height 15
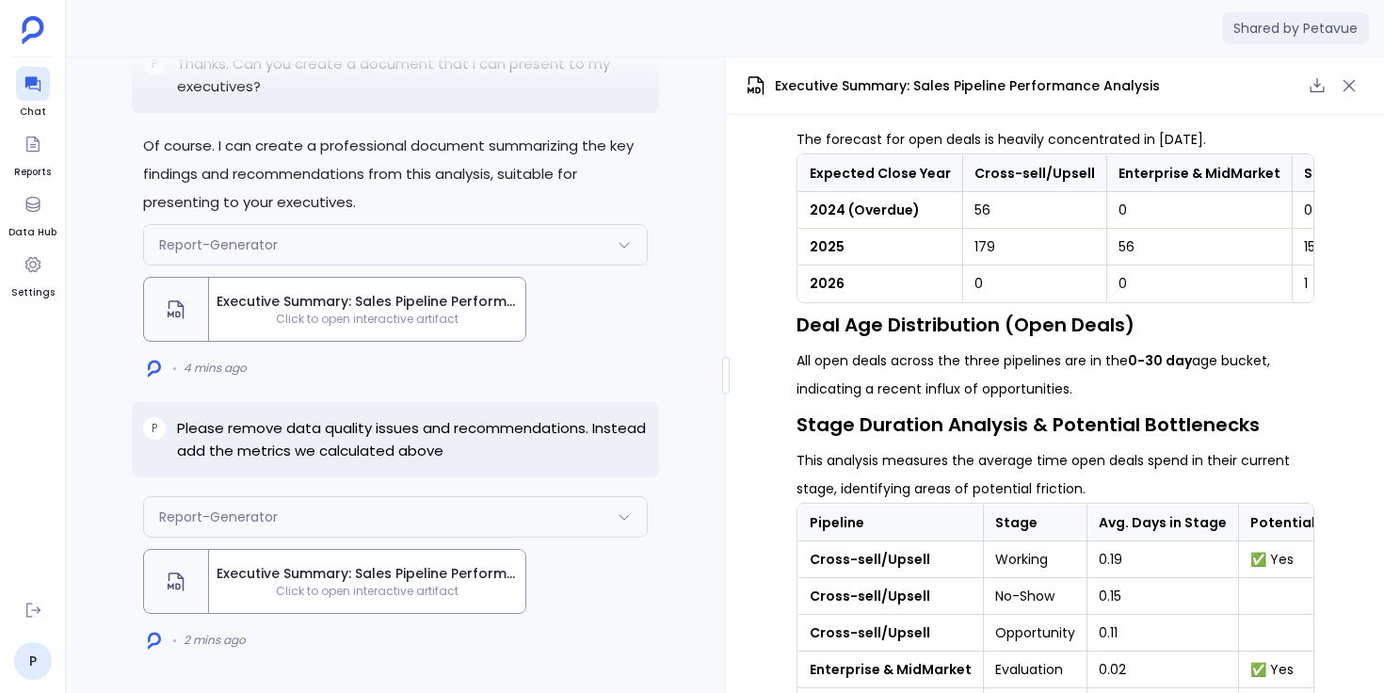
scroll to position [2769, 0]
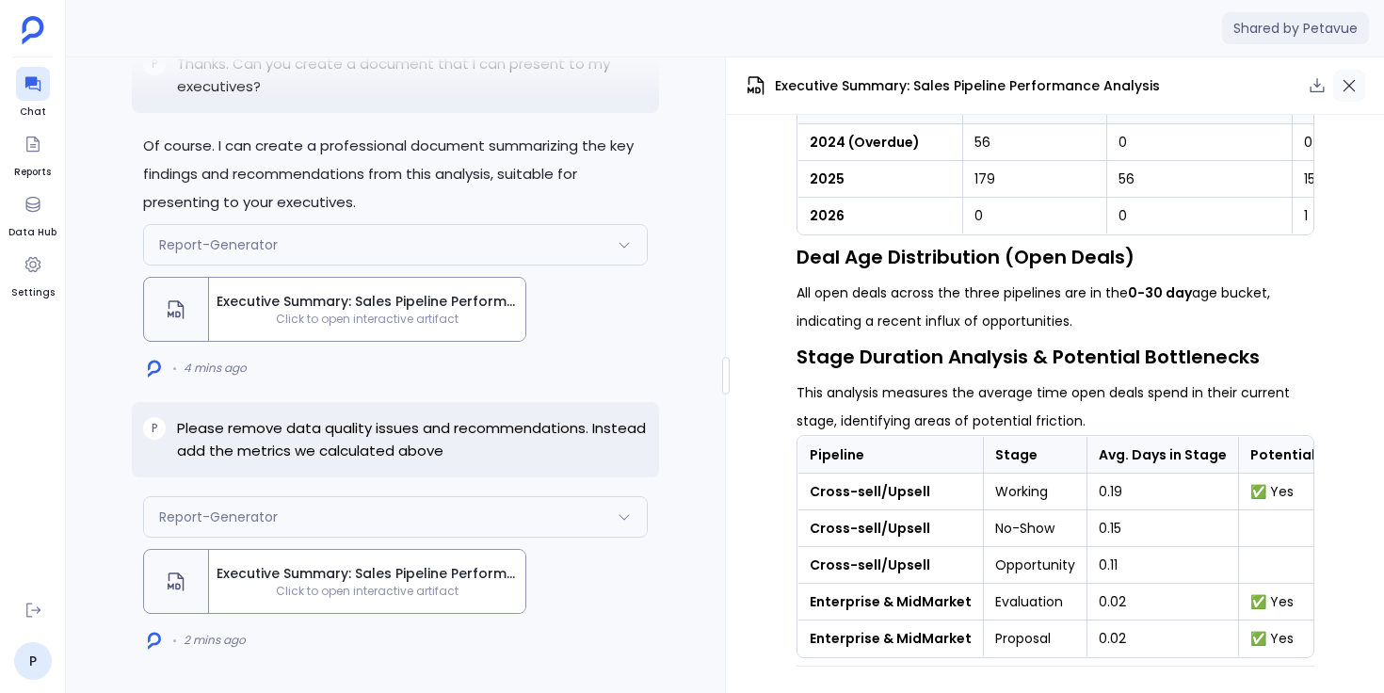
click at [1351, 84] on icon "button" at bounding box center [1349, 86] width 12 height 12
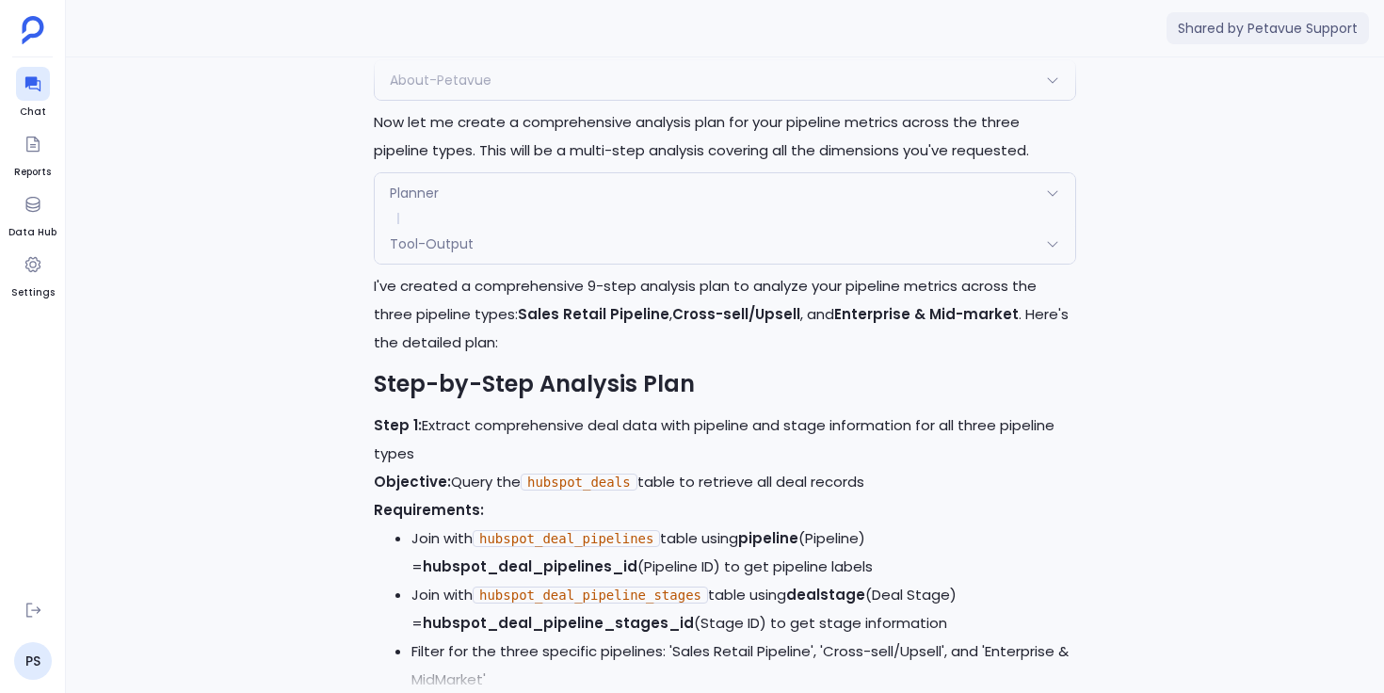
scroll to position [-13509, 0]
